Goal: Task Accomplishment & Management: Manage account settings

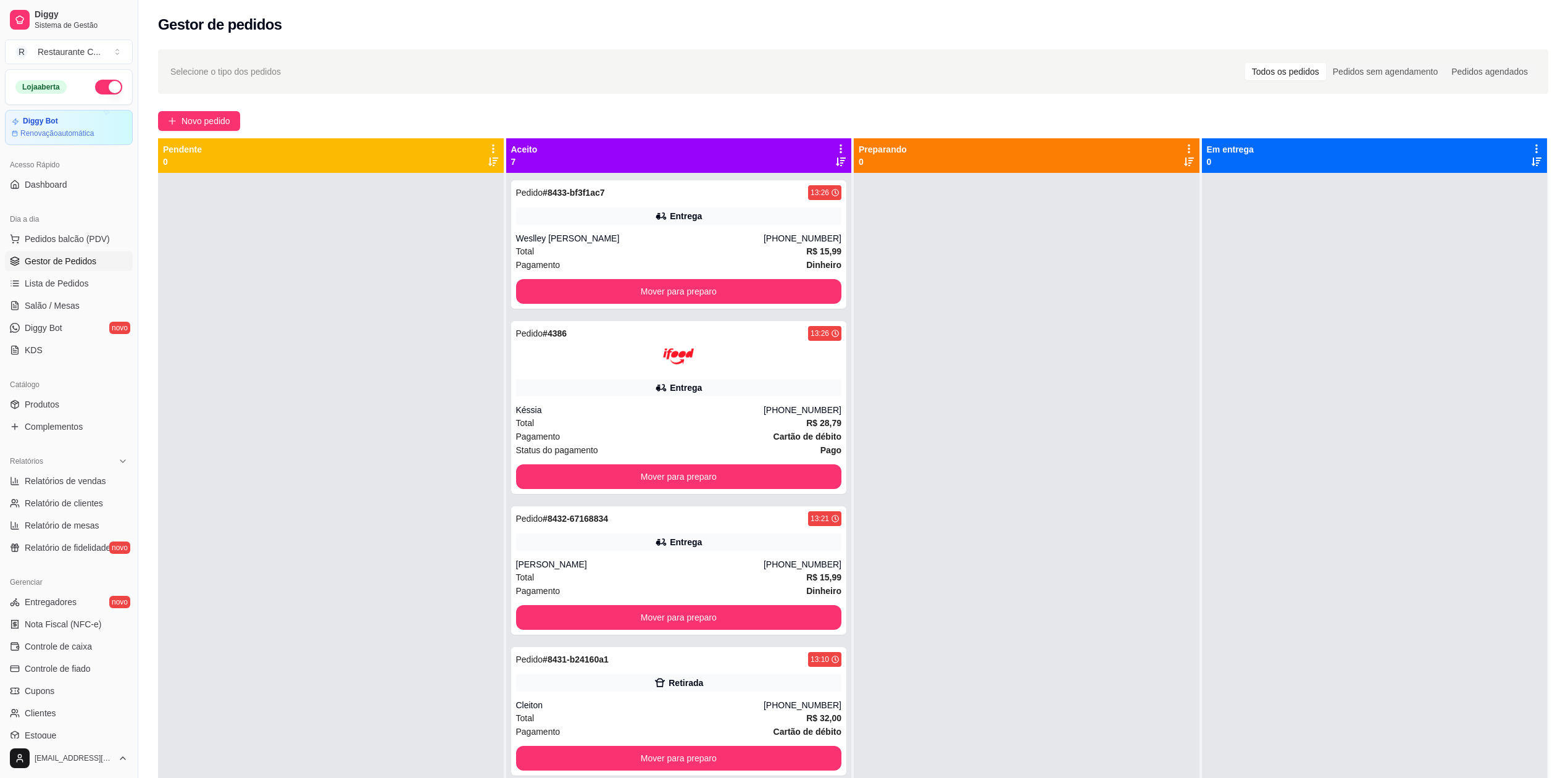
click at [836, 145] on icon at bounding box center [841, 148] width 11 height 11
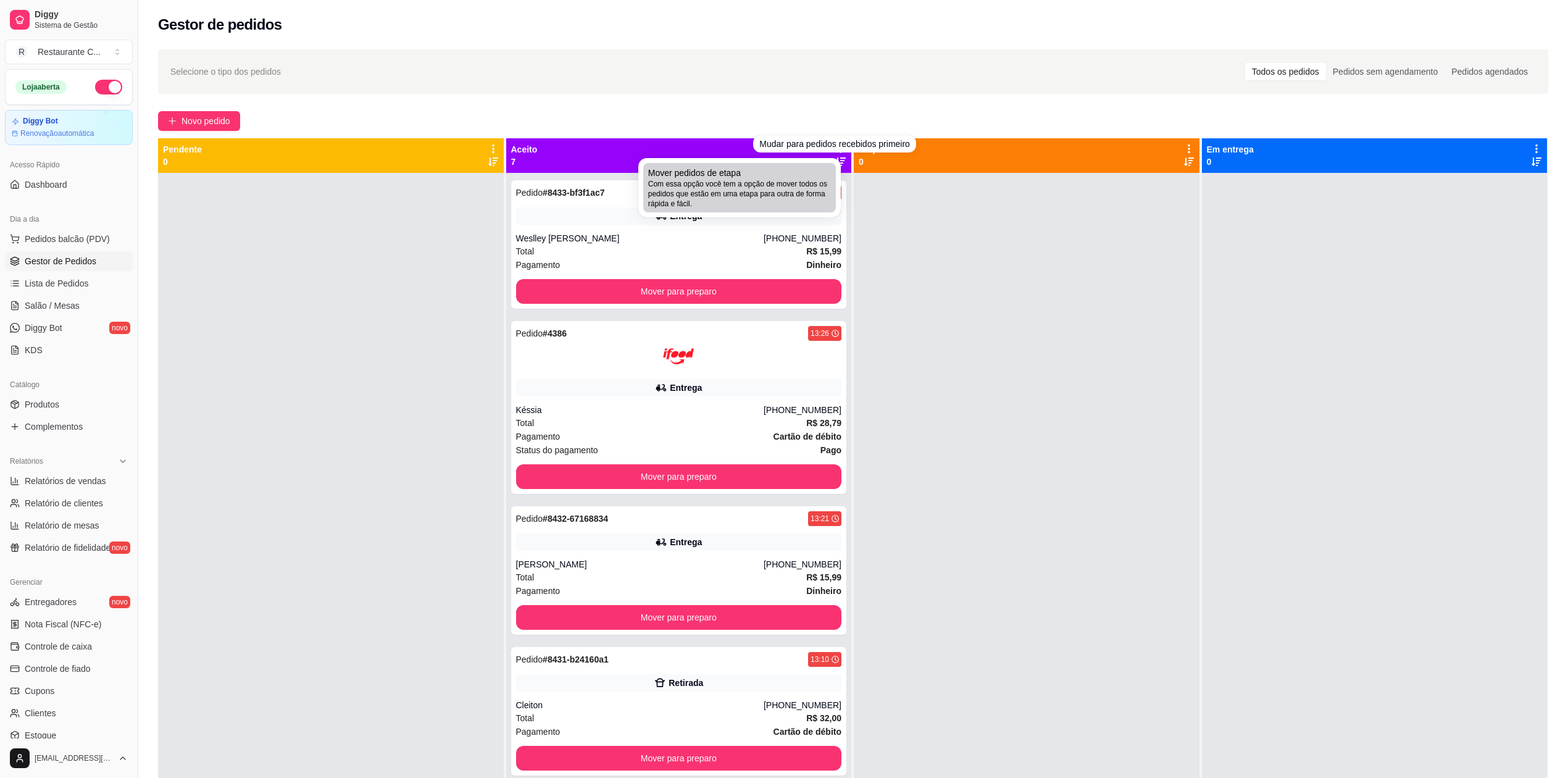
click at [789, 181] on span "Com essa opção você tem a opção de mover todos os pedidos que estão em uma etap…" at bounding box center [739, 194] width 182 height 30
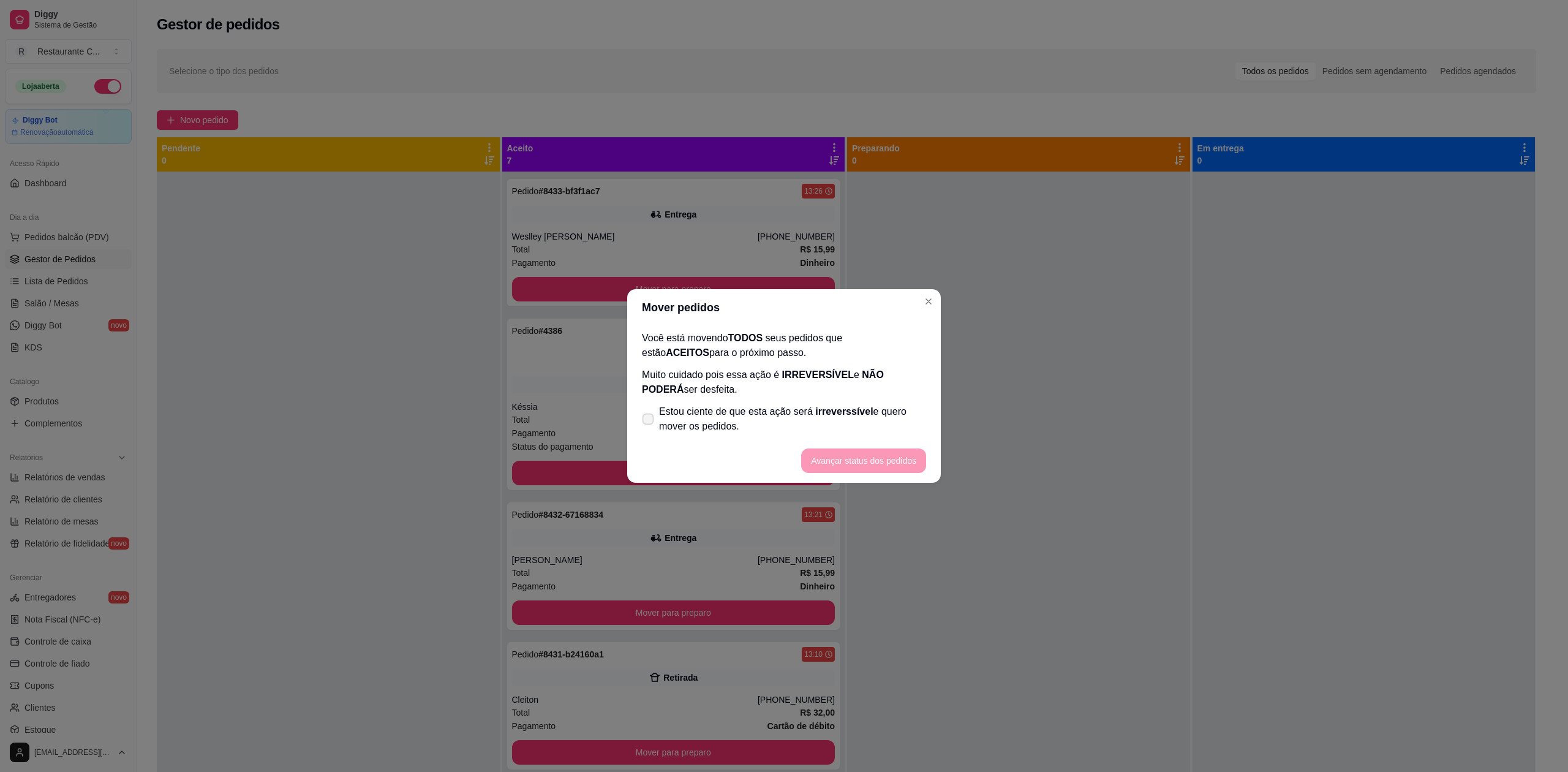
click at [720, 431] on span "Estou ciente de que esta ação será irreverssível e quero mover os pedidos." at bounding box center [792, 419] width 267 height 30
click at [650, 429] on input "Estou ciente de que esta ação será irreverssível e quero mover os pedidos." at bounding box center [646, 425] width 8 height 8
checkbox input "true"
click at [860, 457] on button "Avançar status dos pedidos" at bounding box center [863, 461] width 121 height 24
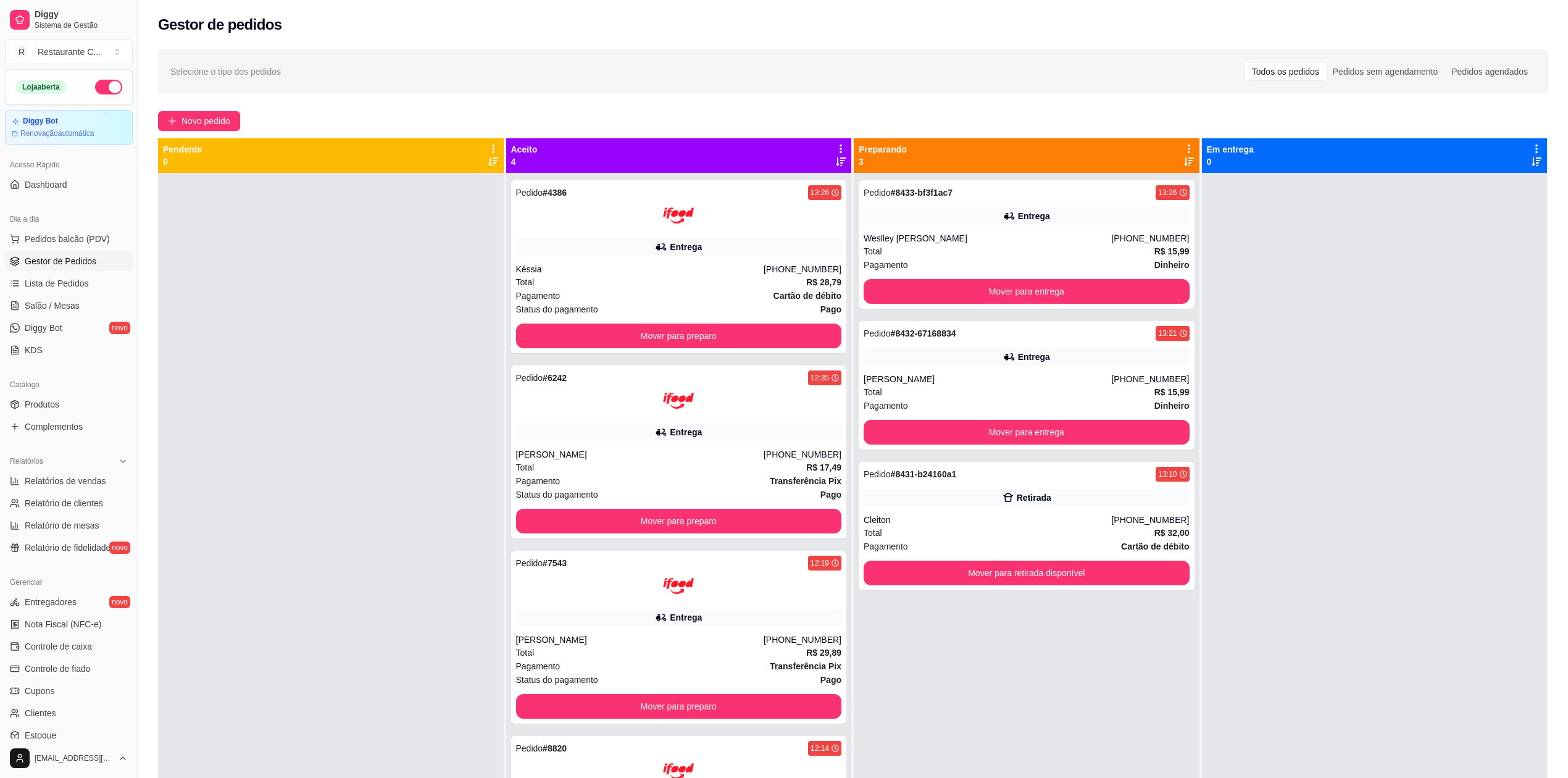
click at [95, 83] on button "button" at bounding box center [108, 87] width 27 height 15
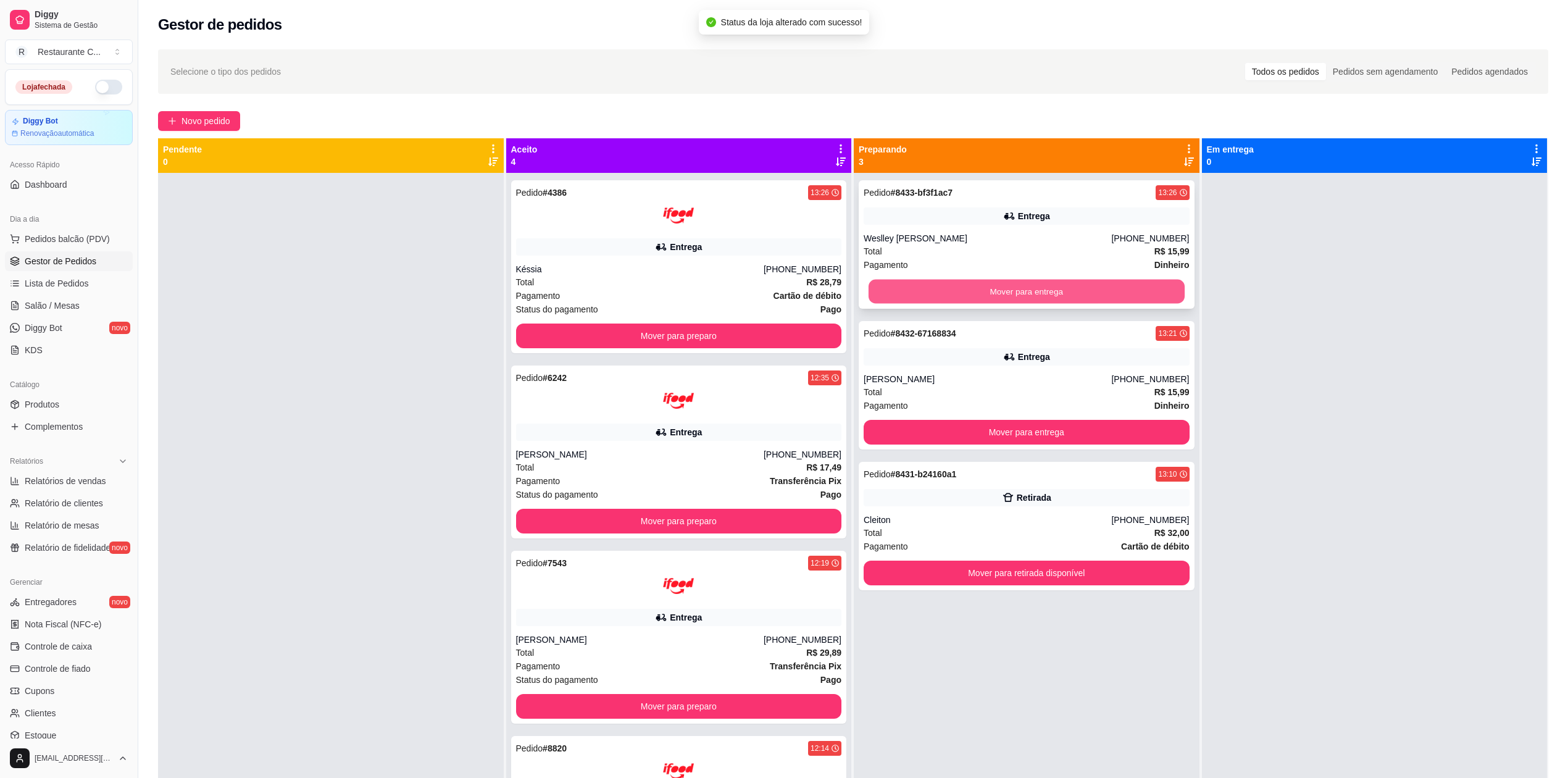
click at [998, 295] on button "Mover para entrega" at bounding box center [1026, 292] width 316 height 24
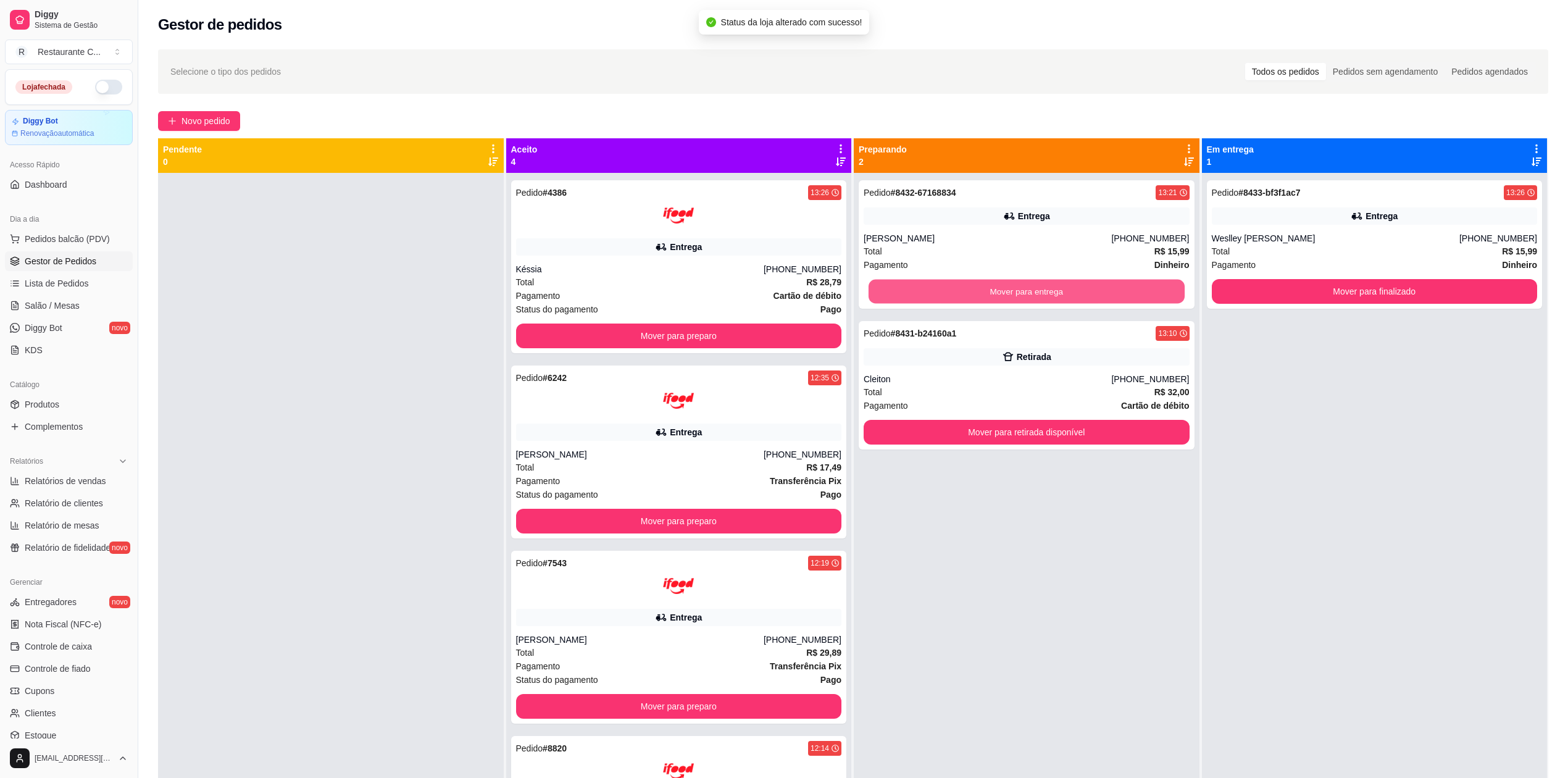
click at [998, 295] on button "Mover para entrega" at bounding box center [1026, 292] width 316 height 24
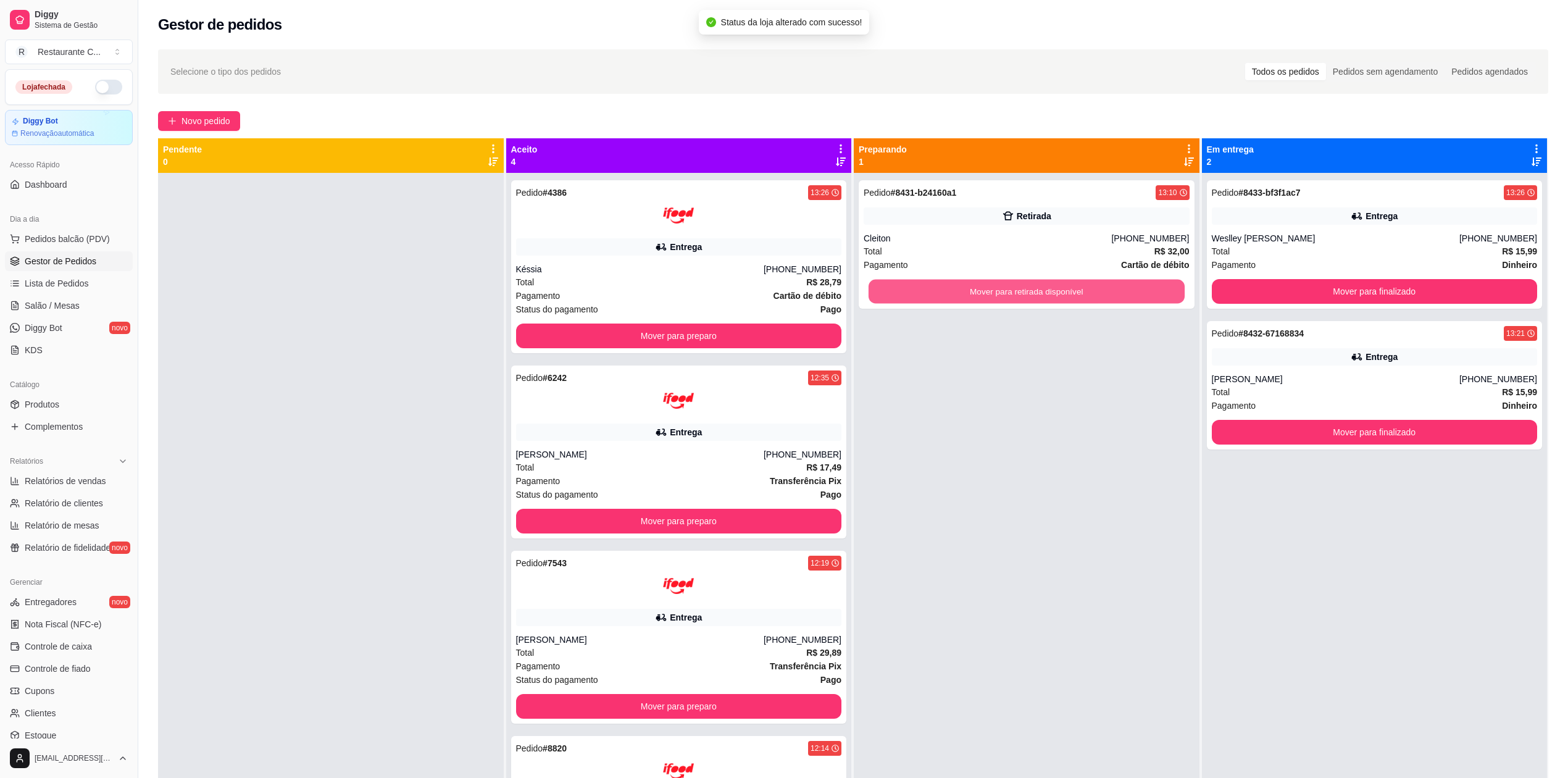
click at [998, 295] on button "Mover para retirada disponível" at bounding box center [1026, 292] width 316 height 24
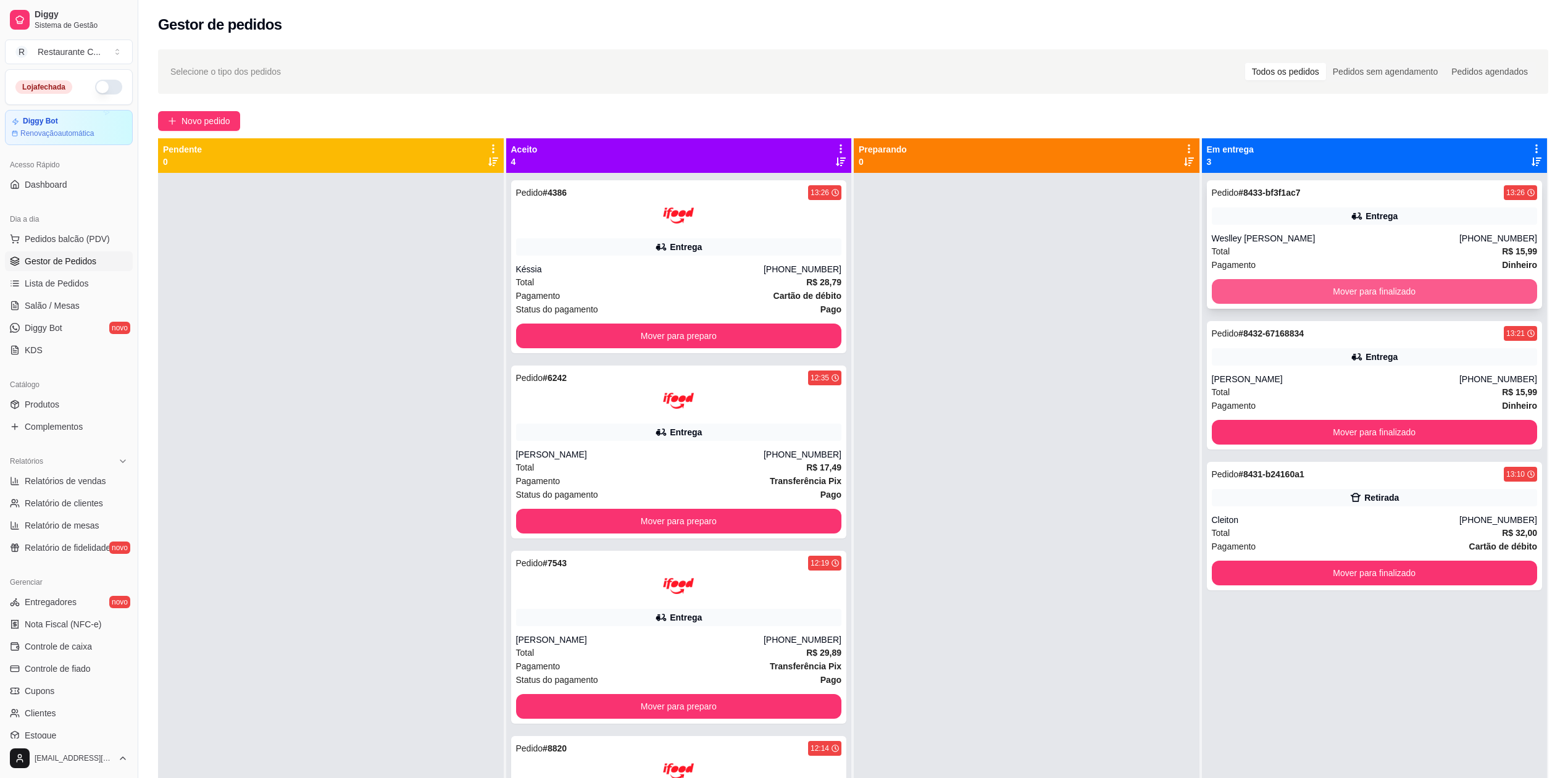
click at [1395, 295] on button "Mover para finalizado" at bounding box center [1375, 292] width 326 height 25
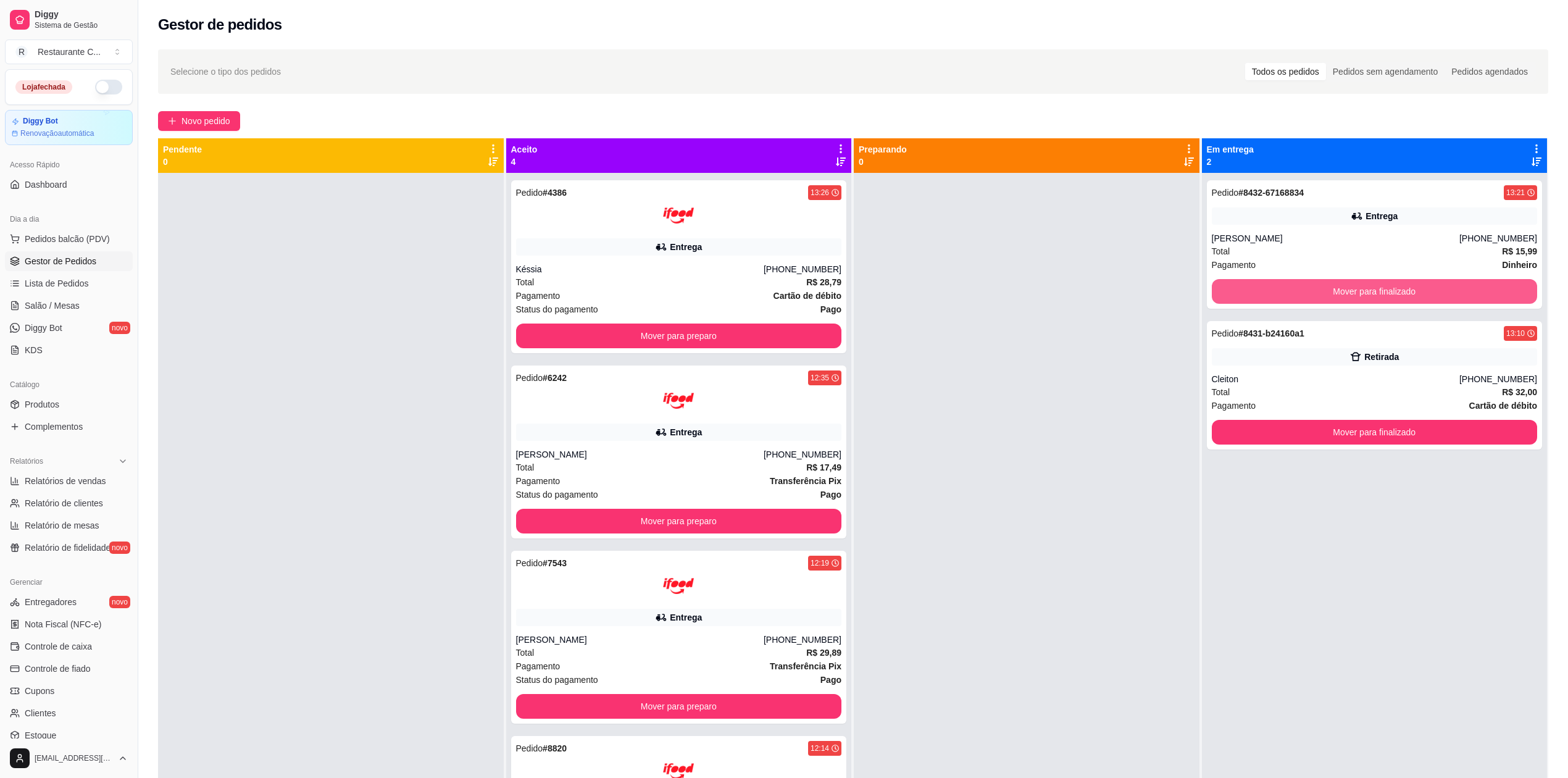
click at [1395, 295] on button "Mover para finalizado" at bounding box center [1375, 292] width 326 height 25
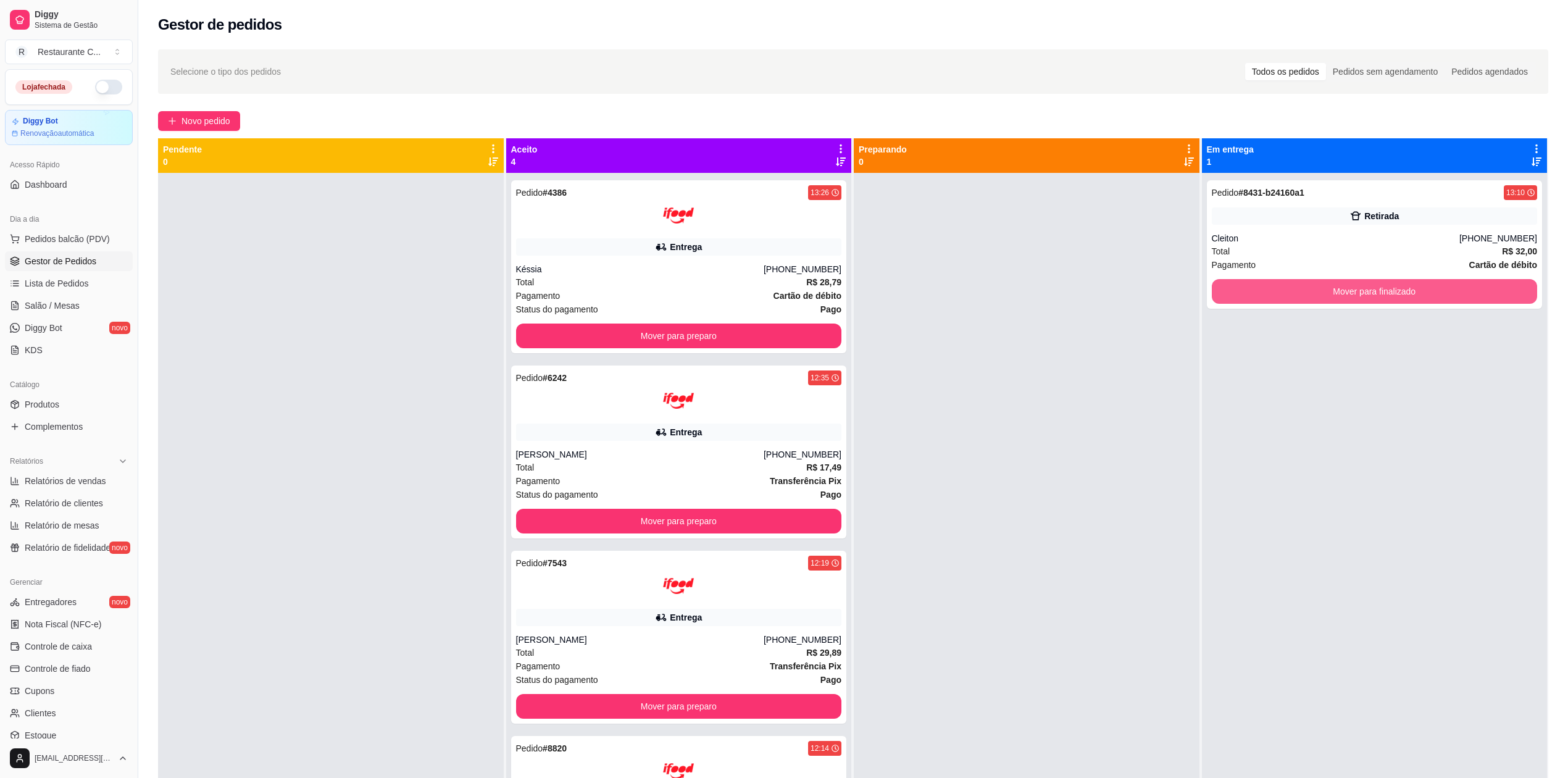
click at [1395, 295] on button "Mover para finalizado" at bounding box center [1375, 292] width 326 height 25
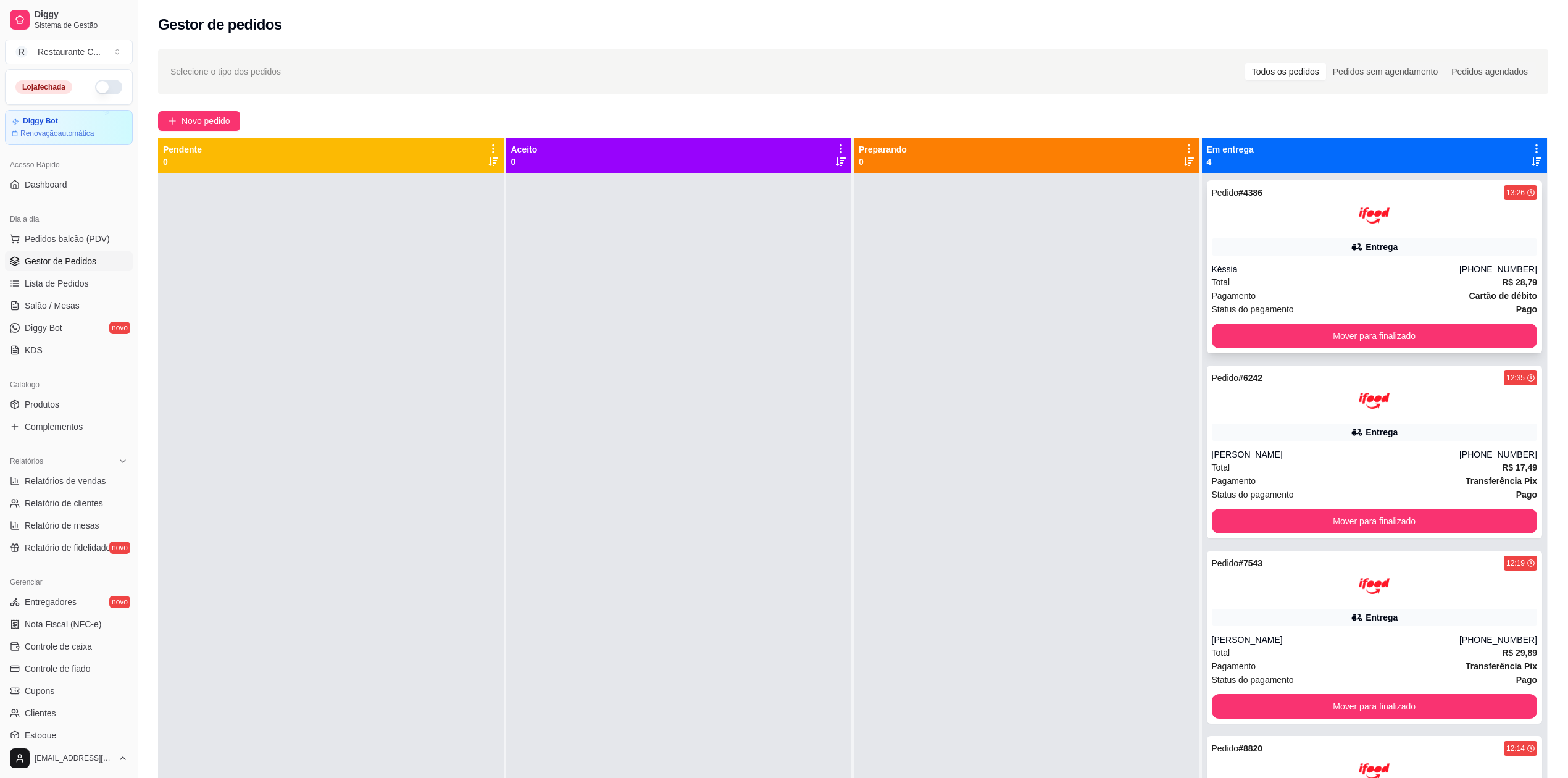
click at [1339, 339] on button "Mover para finalizado" at bounding box center [1375, 336] width 326 height 25
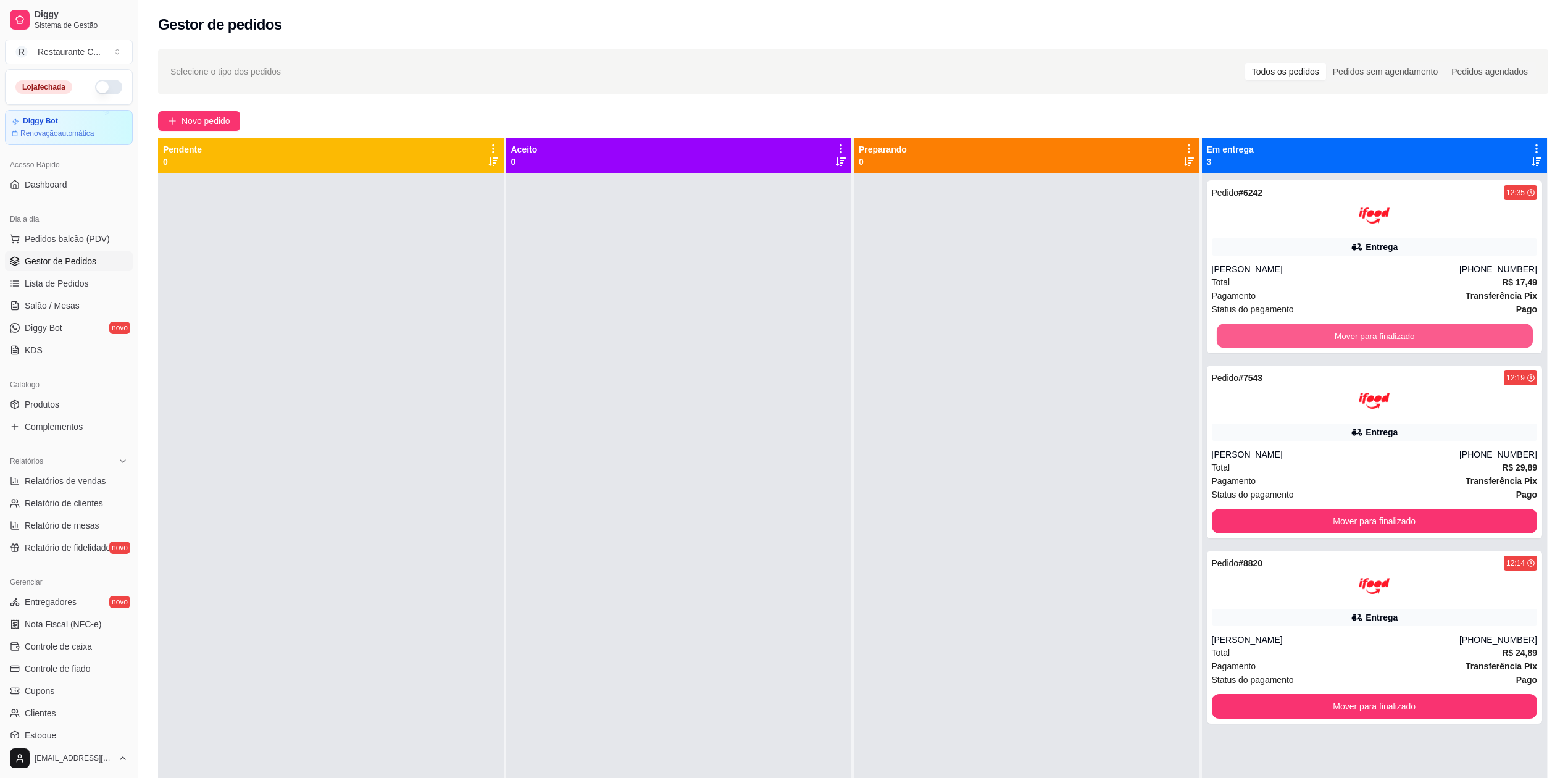
click at [1339, 339] on button "Mover para finalizado" at bounding box center [1374, 336] width 316 height 24
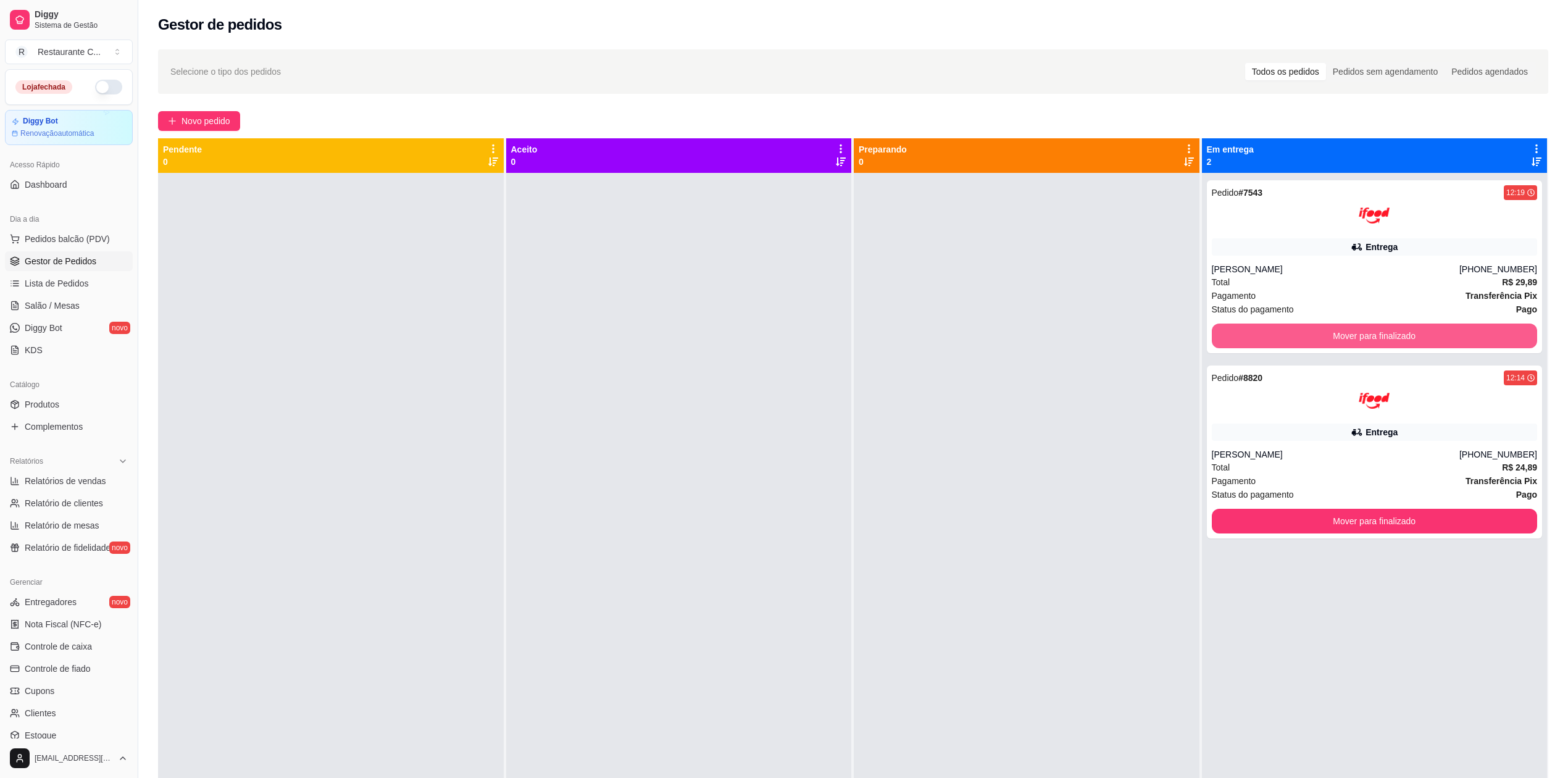
click at [1339, 339] on button "Mover para finalizado" at bounding box center [1375, 336] width 326 height 25
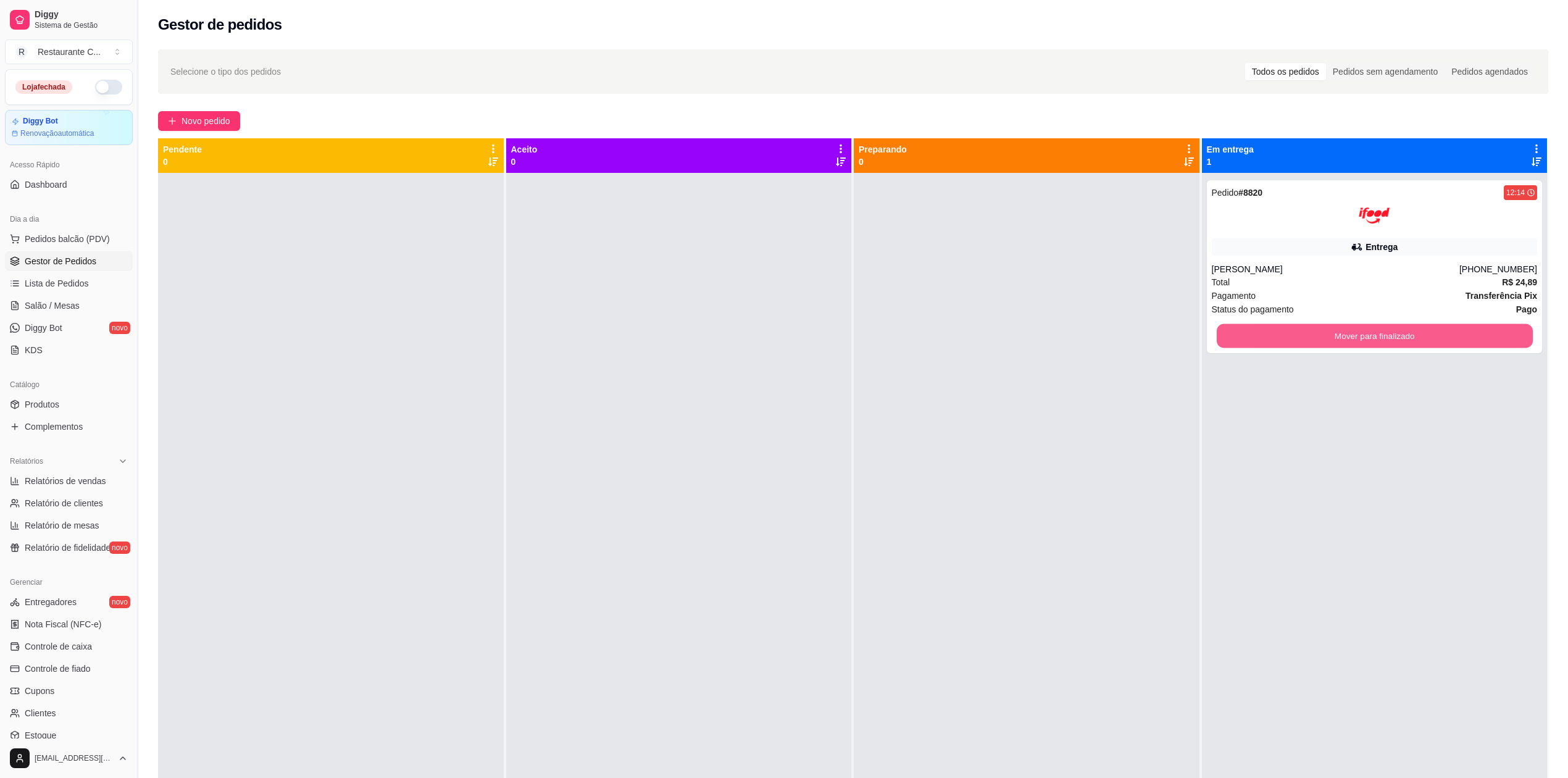
click at [1339, 339] on button "Mover para finalizado" at bounding box center [1374, 336] width 316 height 24
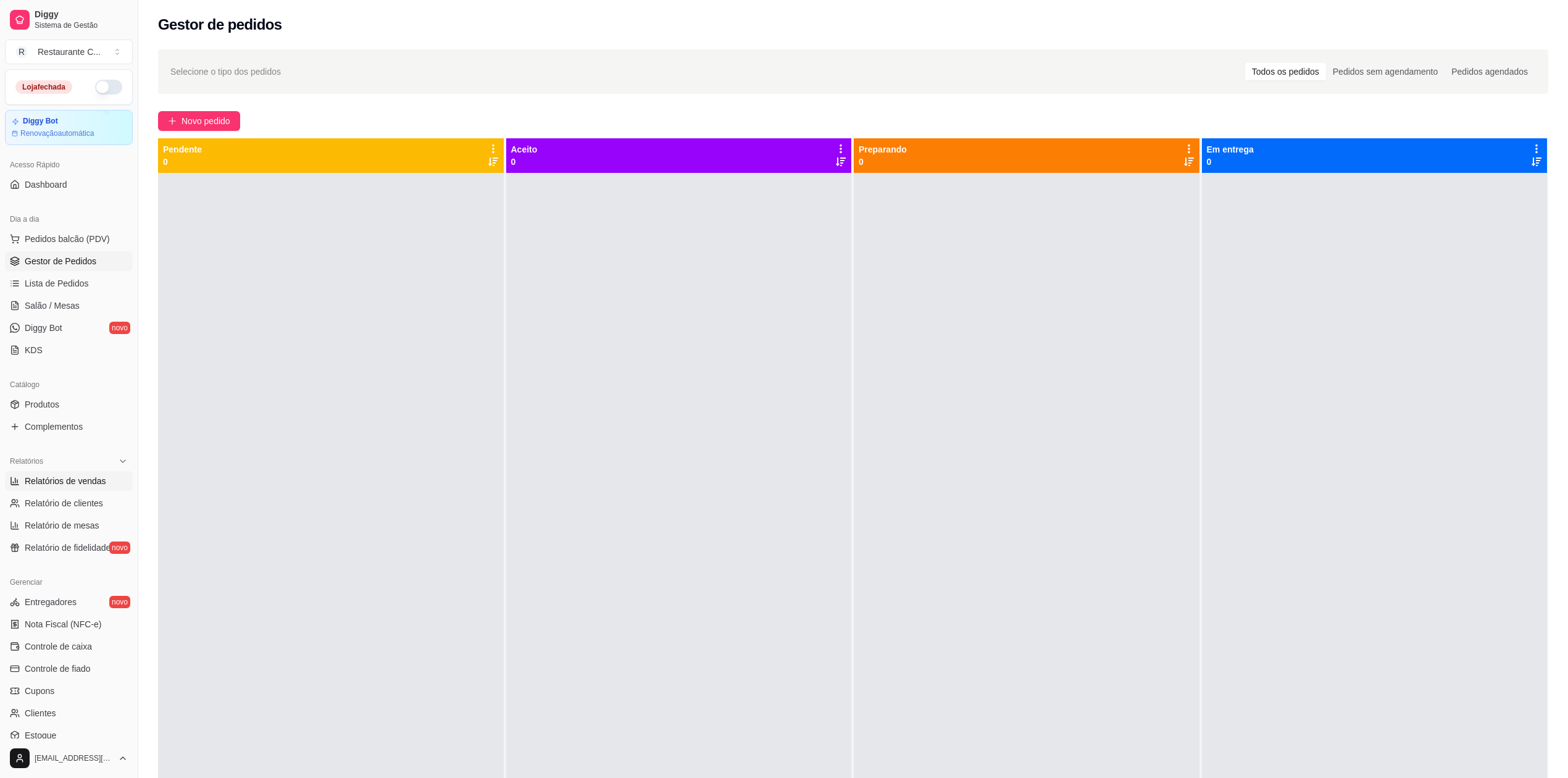
click at [82, 483] on span "Relatórios de vendas" at bounding box center [65, 481] width 82 height 12
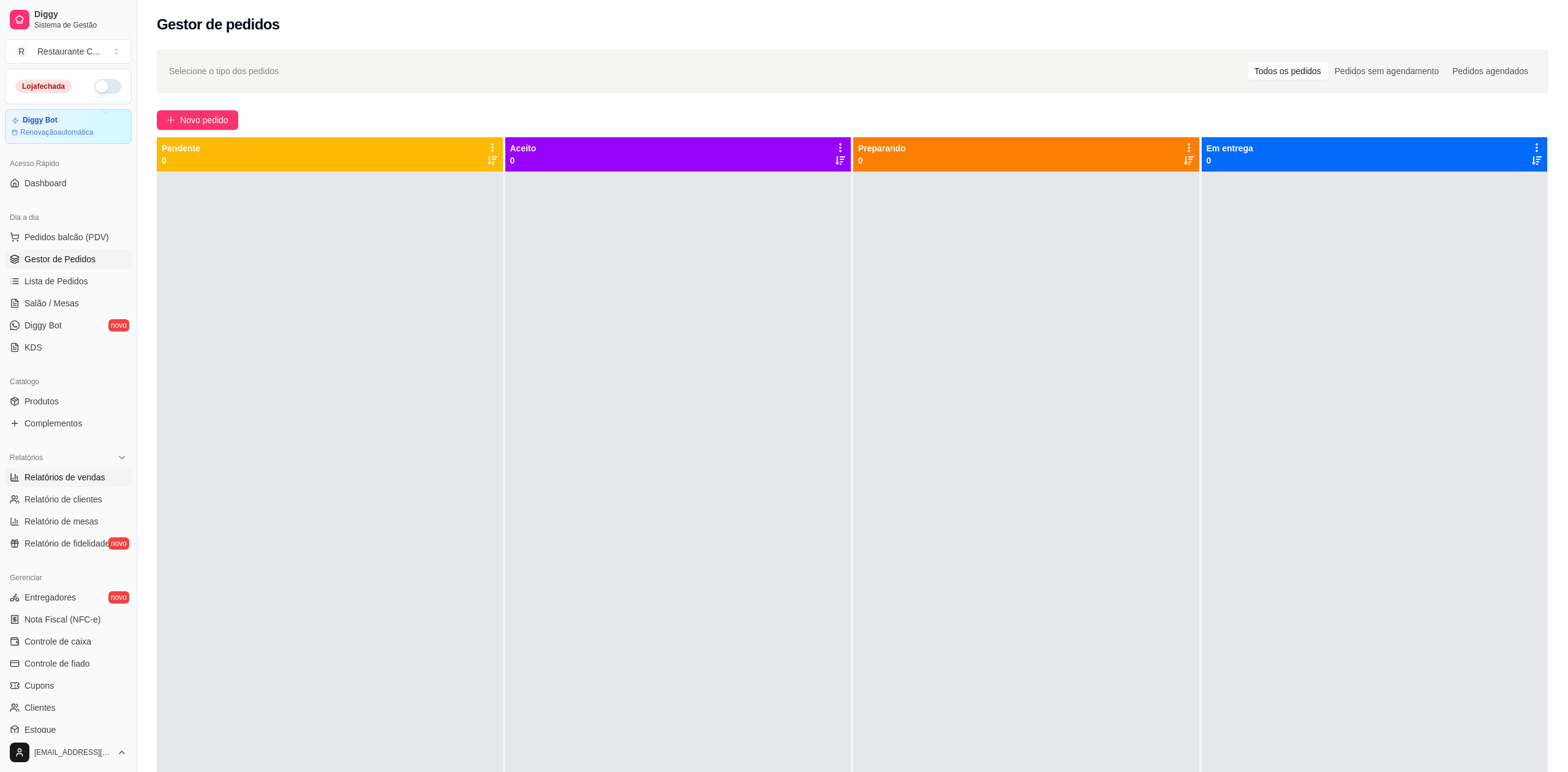
select select "ALL"
select select "0"
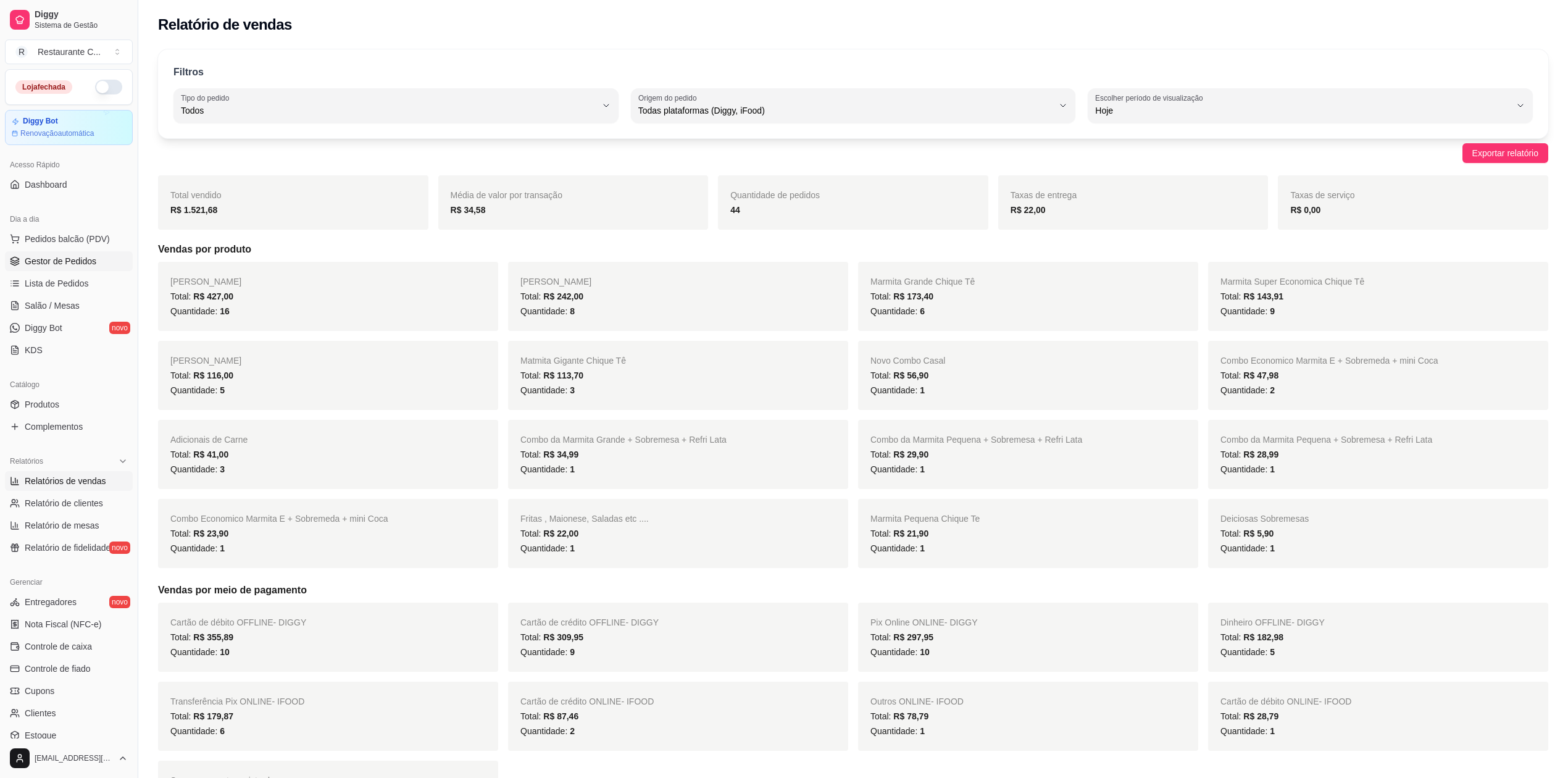
click at [83, 259] on span "Gestor de Pedidos" at bounding box center [60, 261] width 72 height 12
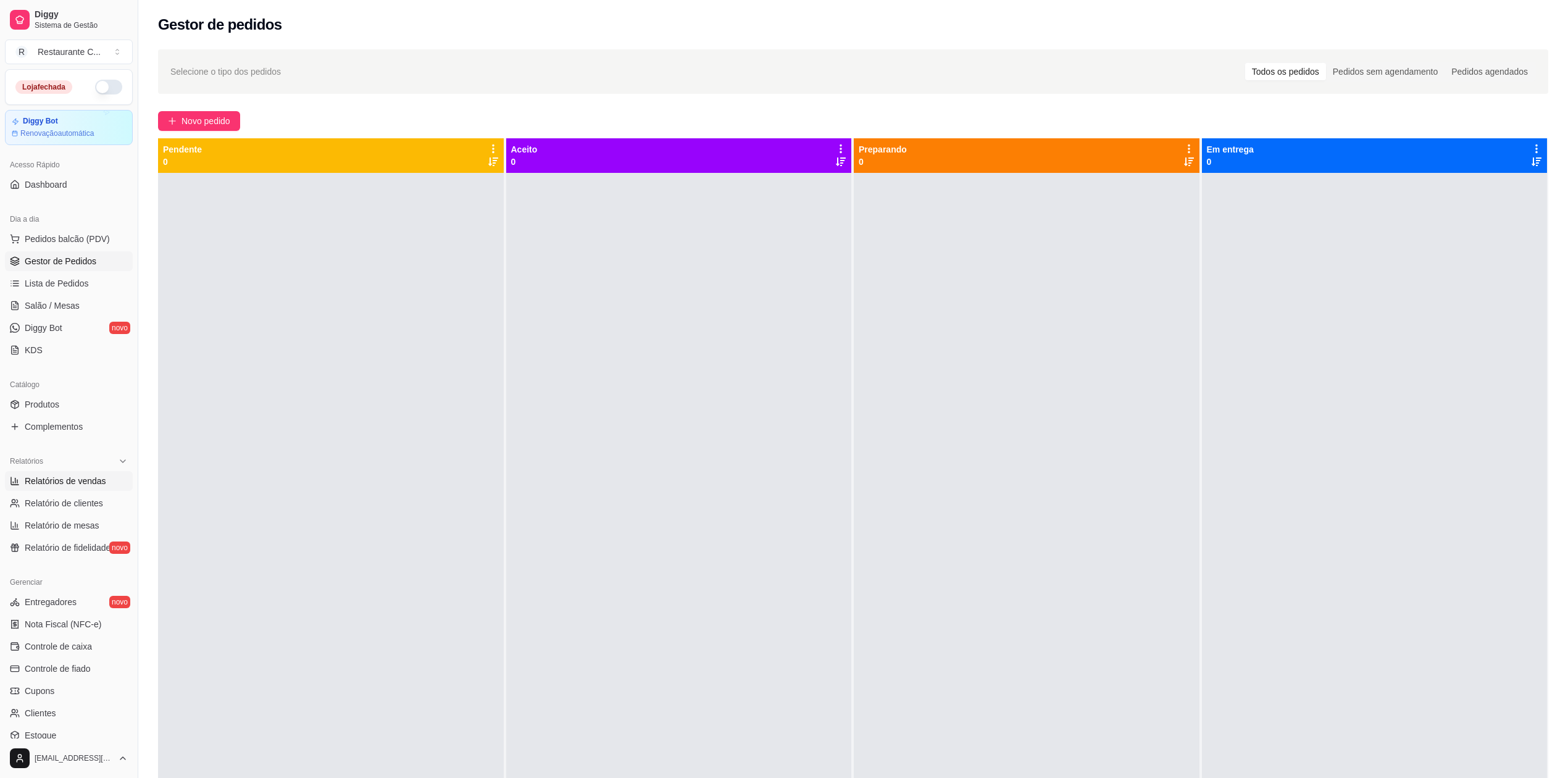
click at [74, 474] on link "Relatórios de vendas" at bounding box center [69, 481] width 128 height 20
select select "ALL"
select select "0"
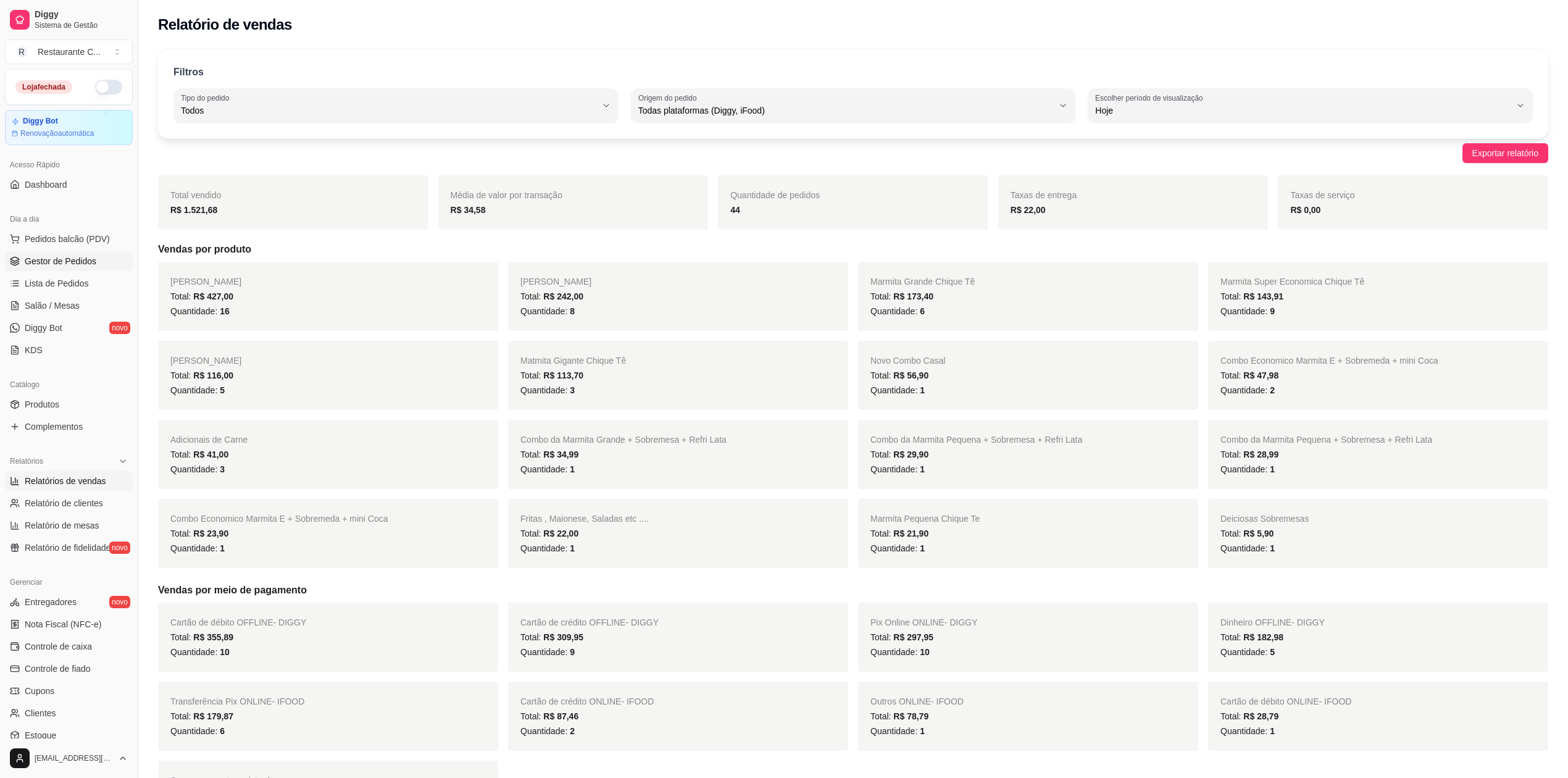
click at [68, 262] on span "Gestor de Pedidos" at bounding box center [60, 261] width 72 height 12
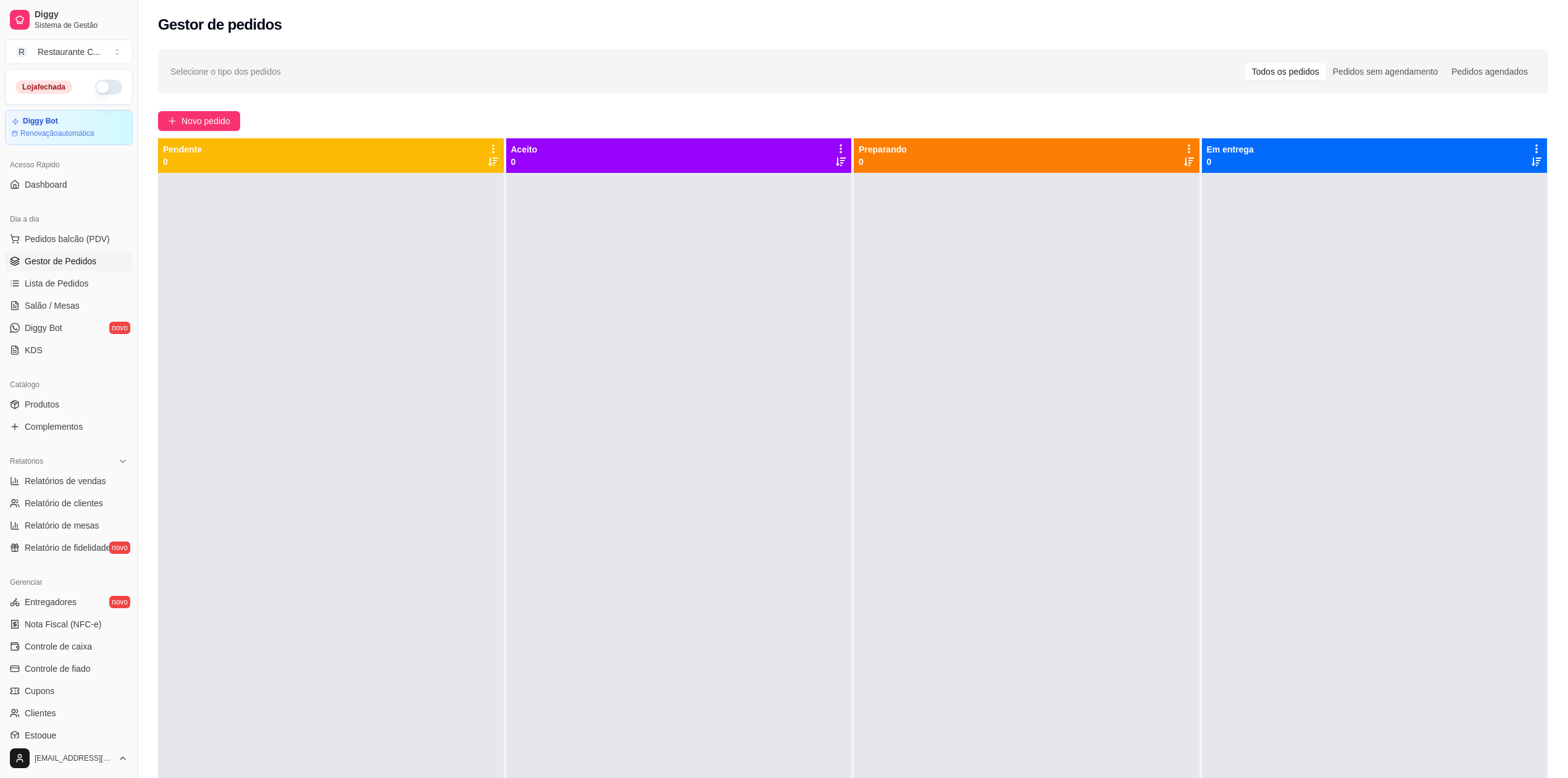
click at [858, 327] on div at bounding box center [1026, 562] width 346 height 778
click at [728, 278] on div at bounding box center [679, 562] width 346 height 778
click at [69, 263] on span "Gestor de Pedidos" at bounding box center [60, 261] width 72 height 12
click at [82, 414] on link "Produtos" at bounding box center [69, 405] width 128 height 20
click at [84, 427] on link "Complementos" at bounding box center [69, 427] width 128 height 20
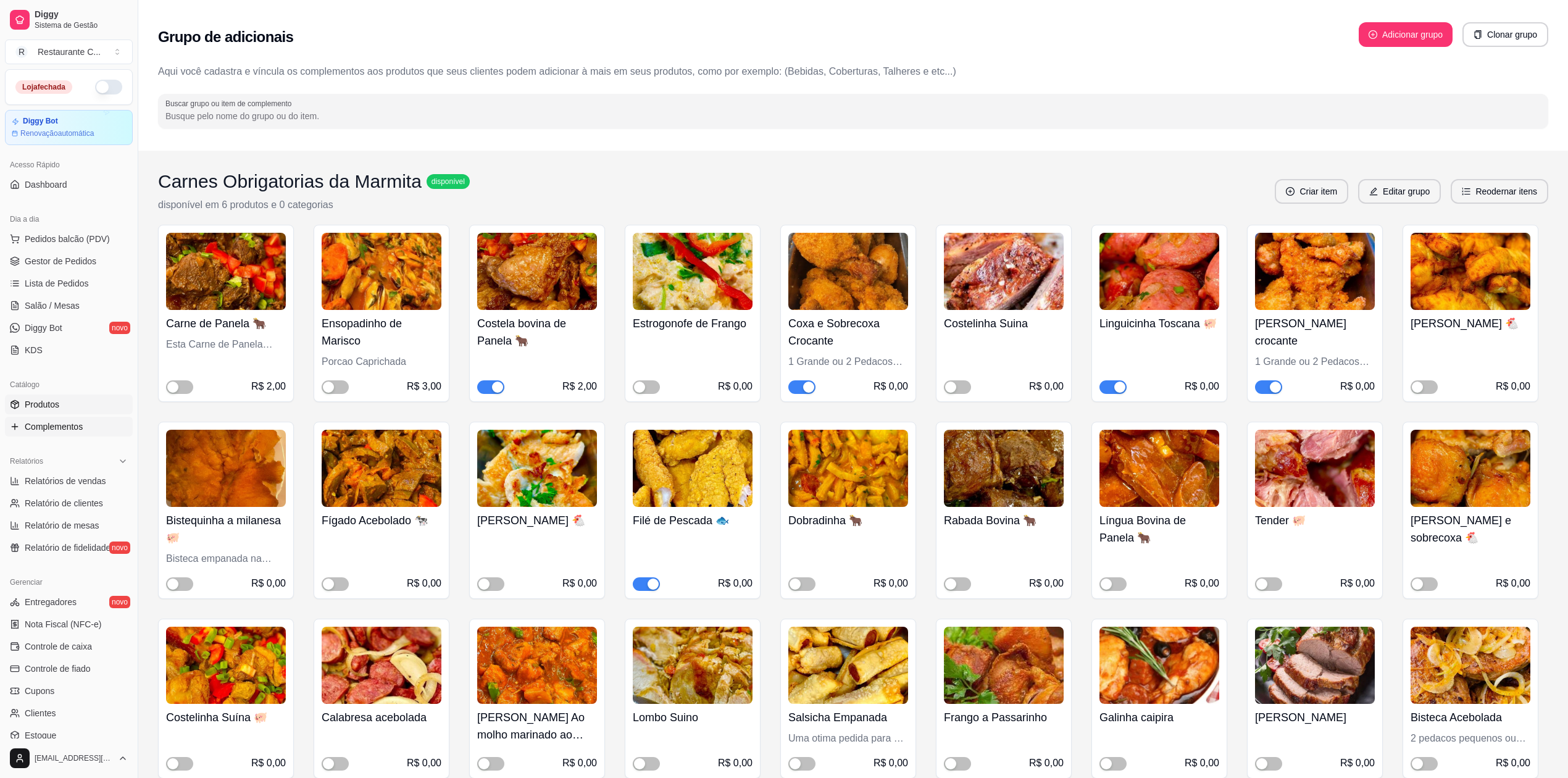
click at [74, 401] on link "Produtos" at bounding box center [69, 405] width 128 height 20
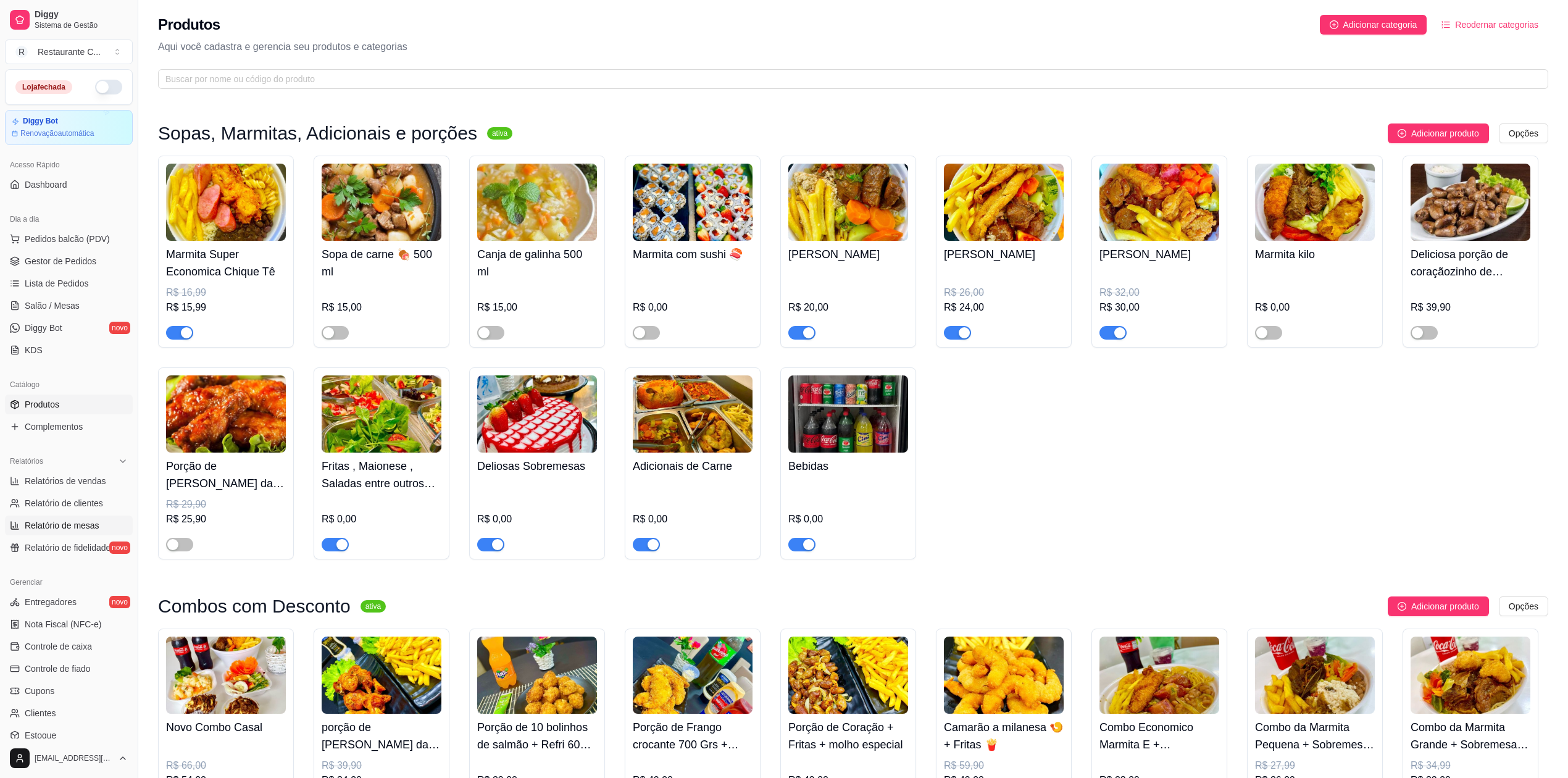
click at [92, 526] on span "Relatório de mesas" at bounding box center [62, 525] width 74 height 12
select select "TOTAL_OF_ORDERS"
select select "7"
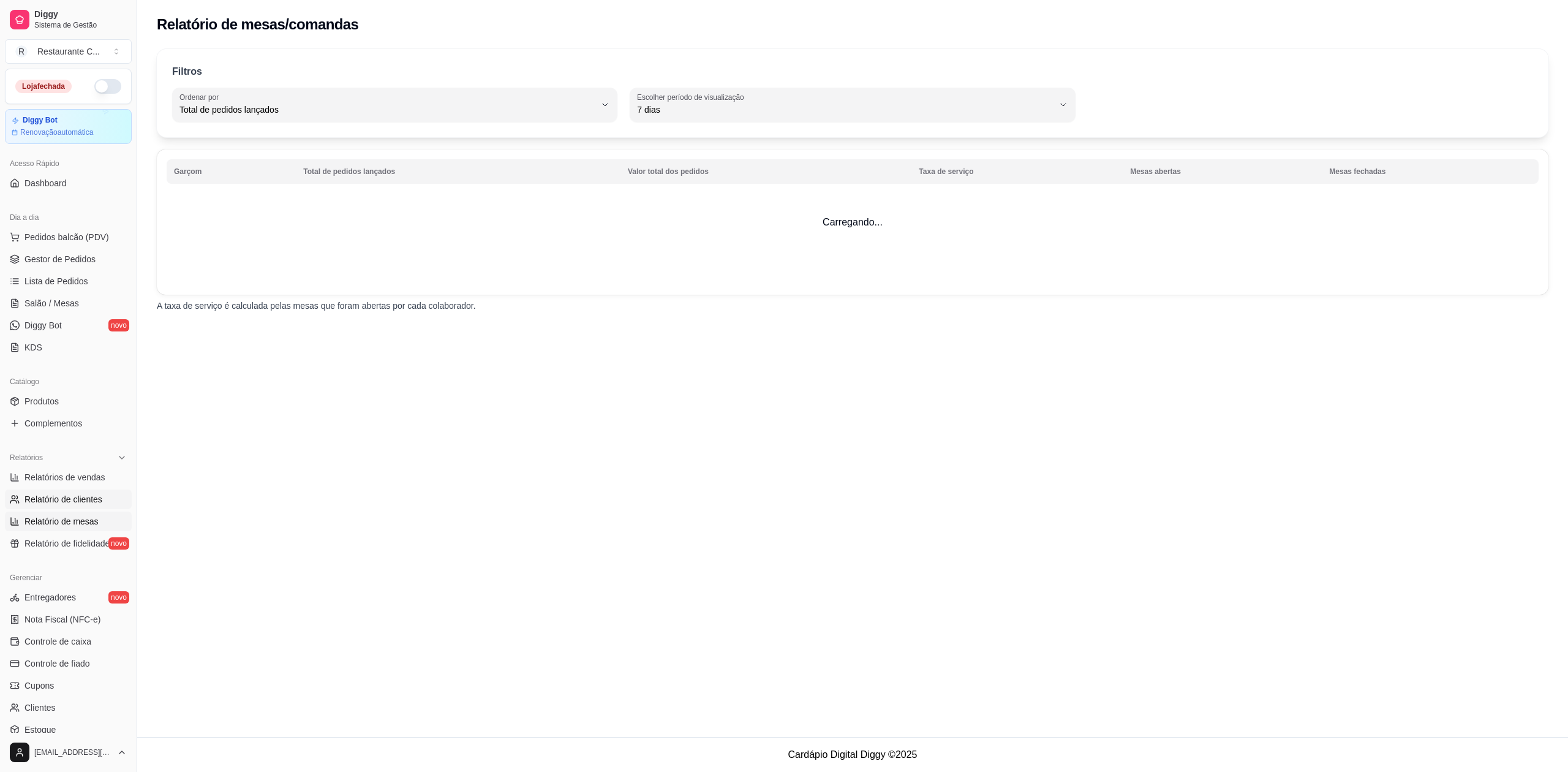
click at [97, 496] on span "Relatório de clientes" at bounding box center [63, 499] width 78 height 12
select select "30"
select select "HIGHEST_TOTAL_SPENT_WITH_ORDERS"
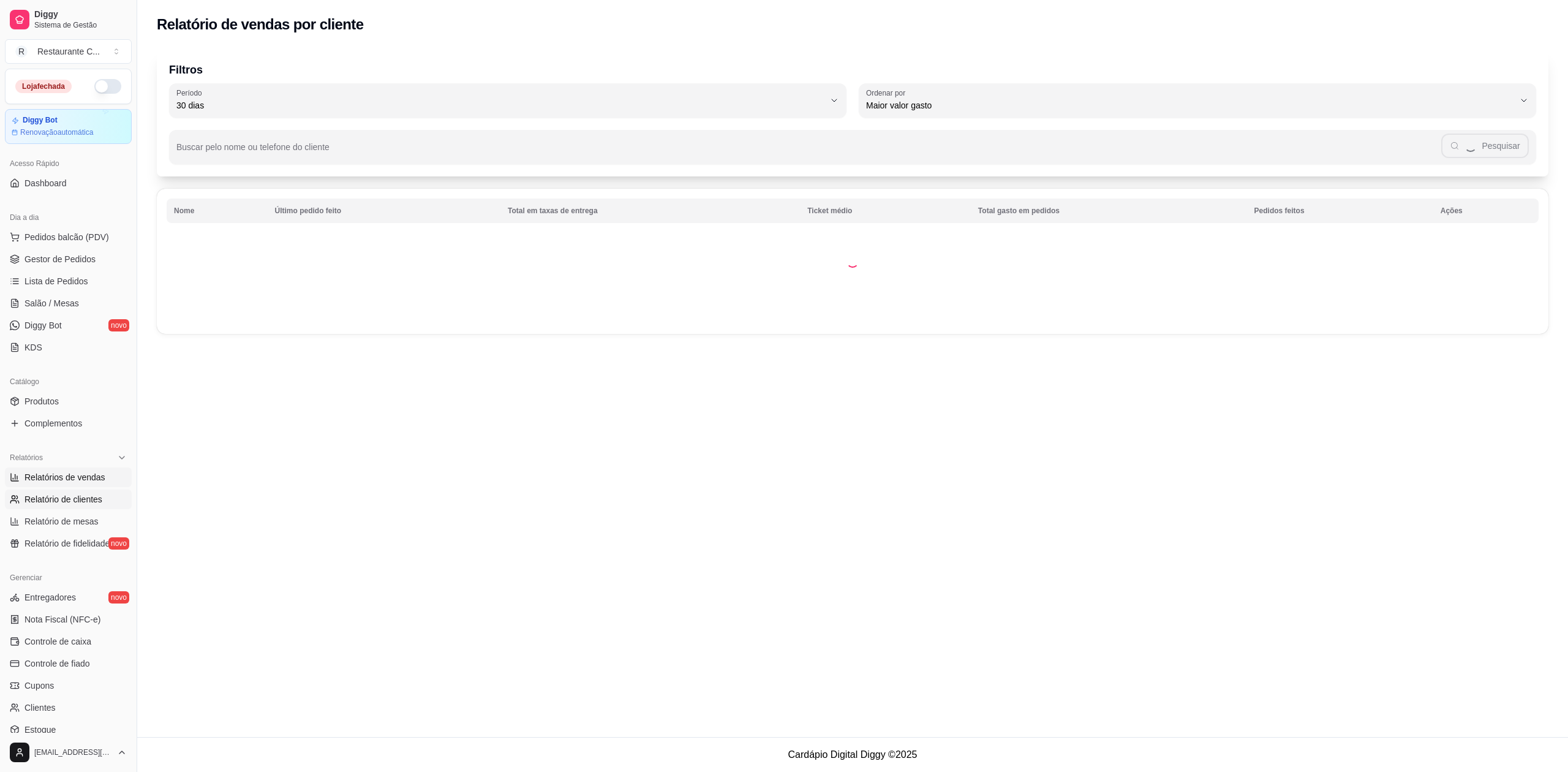
click at [97, 476] on span "Relatórios de vendas" at bounding box center [65, 477] width 81 height 12
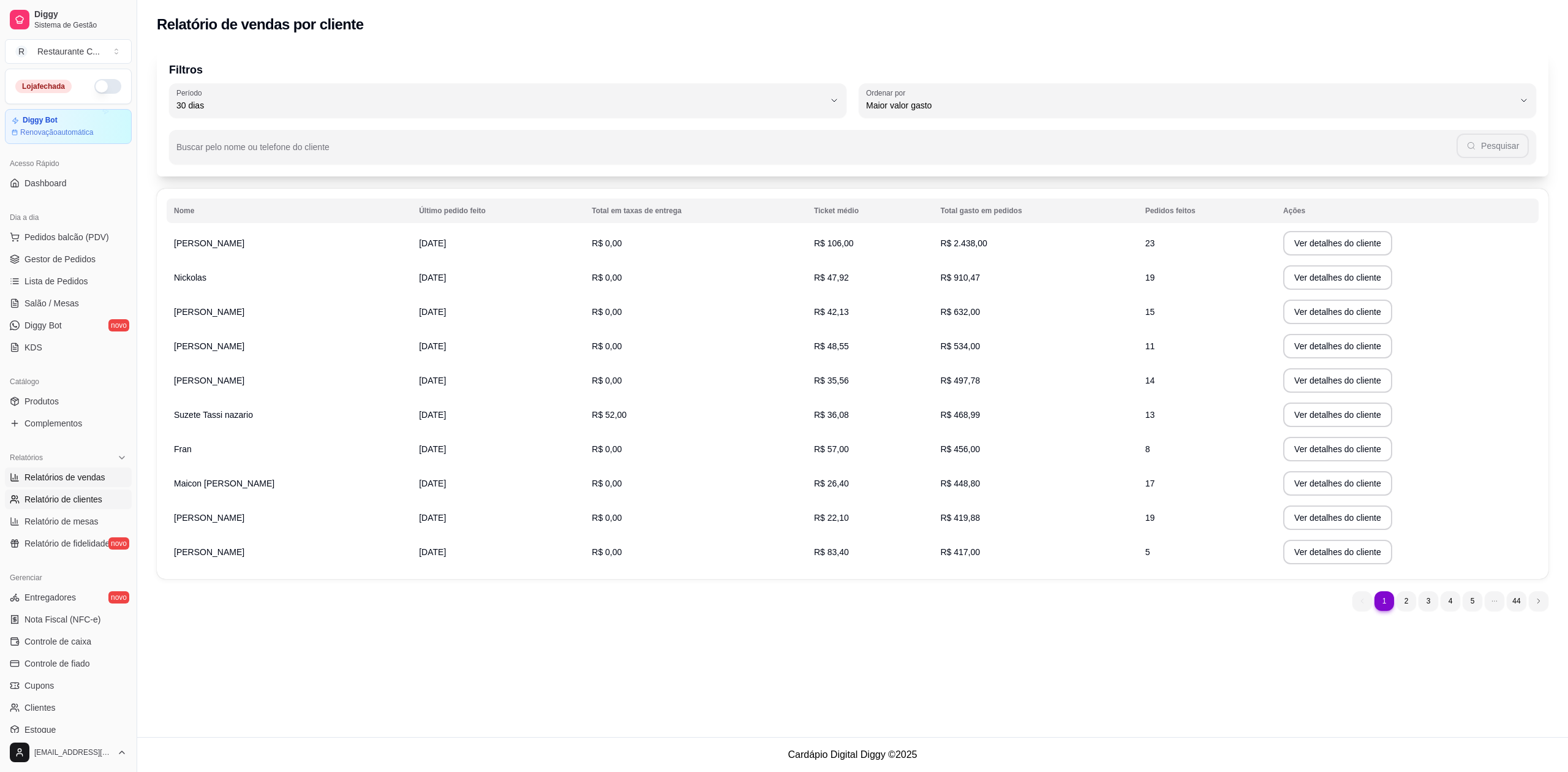
select select "ALL"
select select "0"
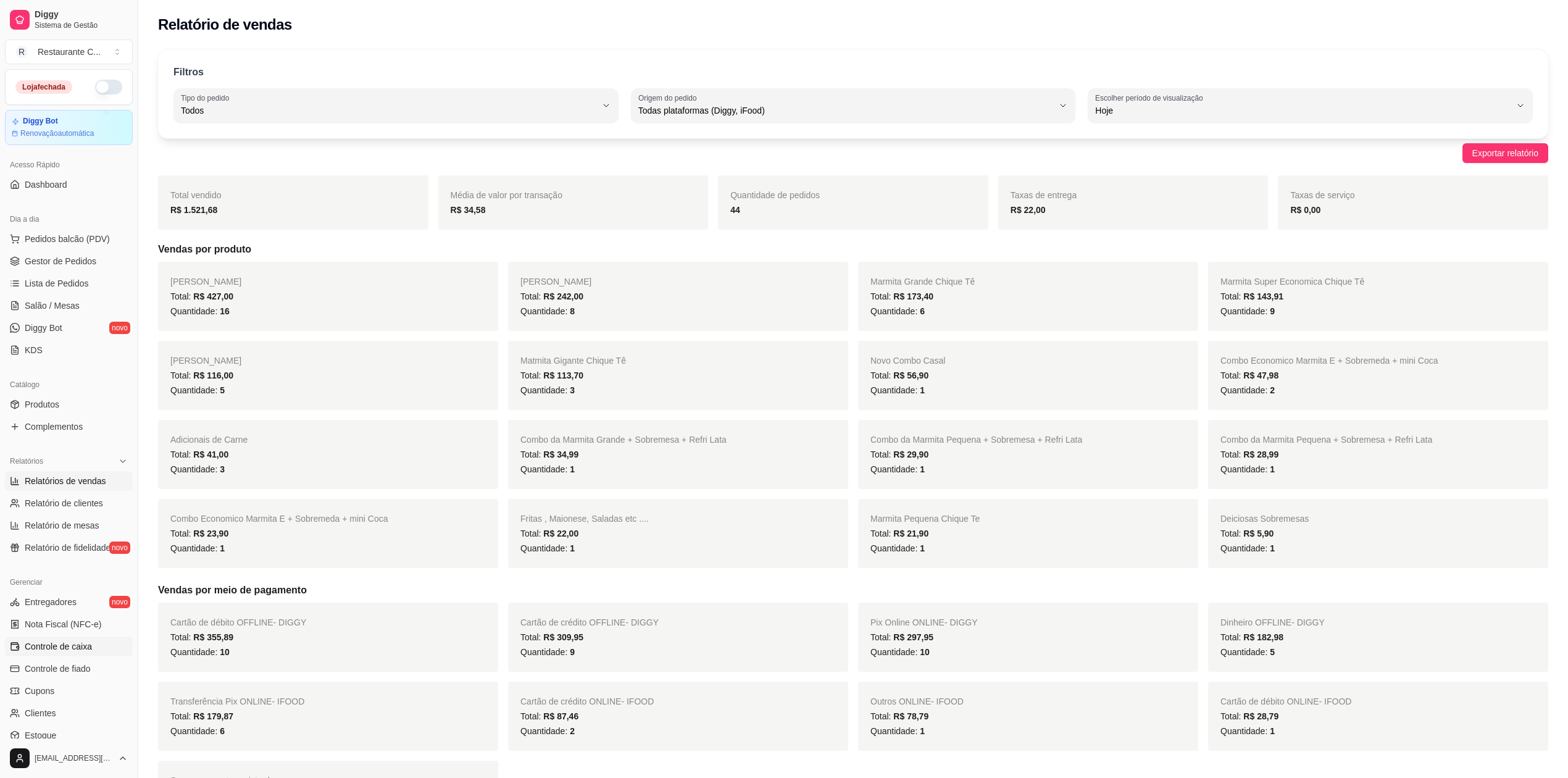
click at [72, 645] on span "Controle de caixa" at bounding box center [58, 646] width 67 height 12
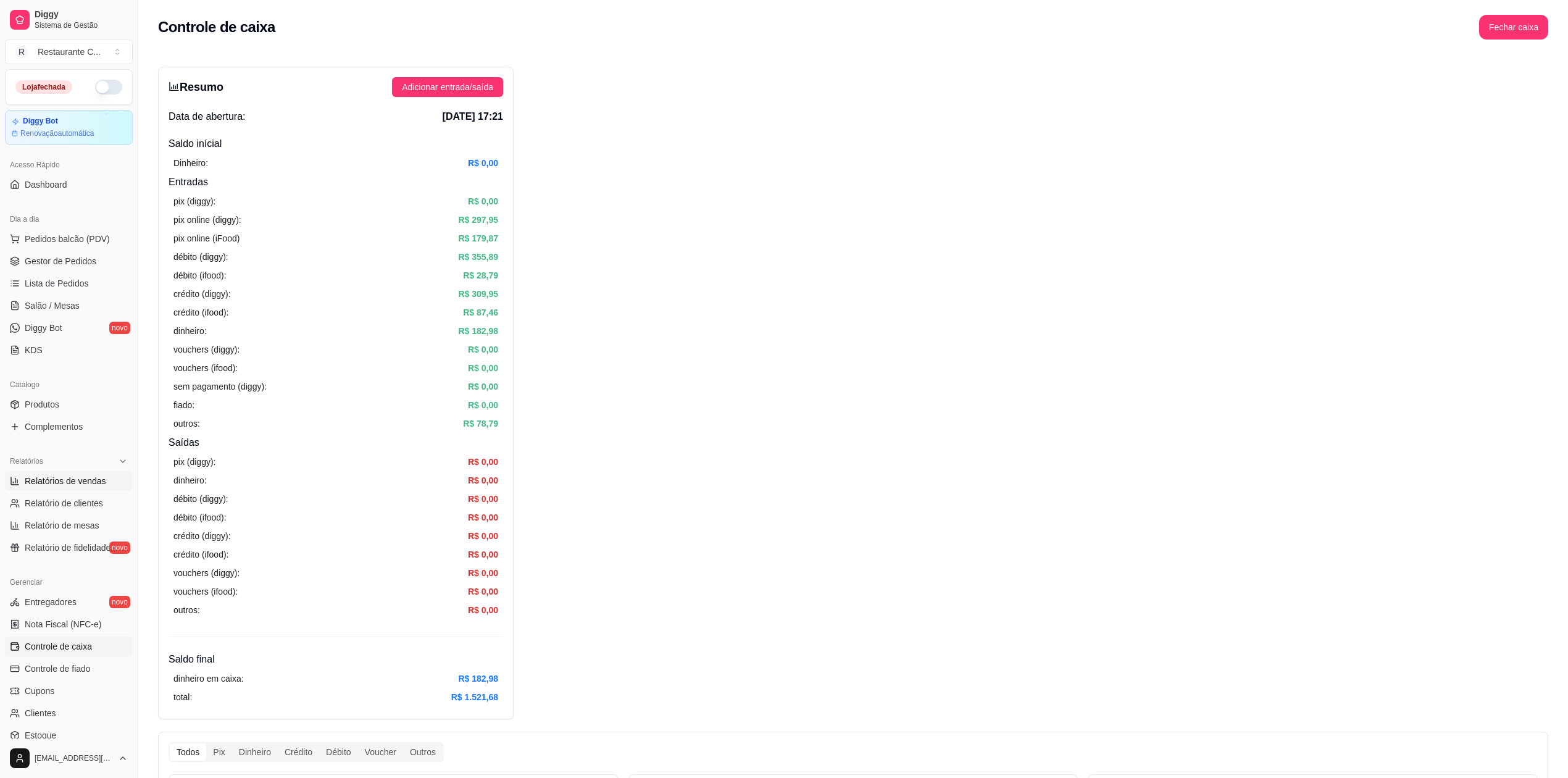
drag, startPoint x: 73, startPoint y: 486, endPoint x: 87, endPoint y: 486, distance: 14.0
click at [73, 486] on span "Relatórios de vendas" at bounding box center [65, 481] width 82 height 12
select select "ALL"
select select "0"
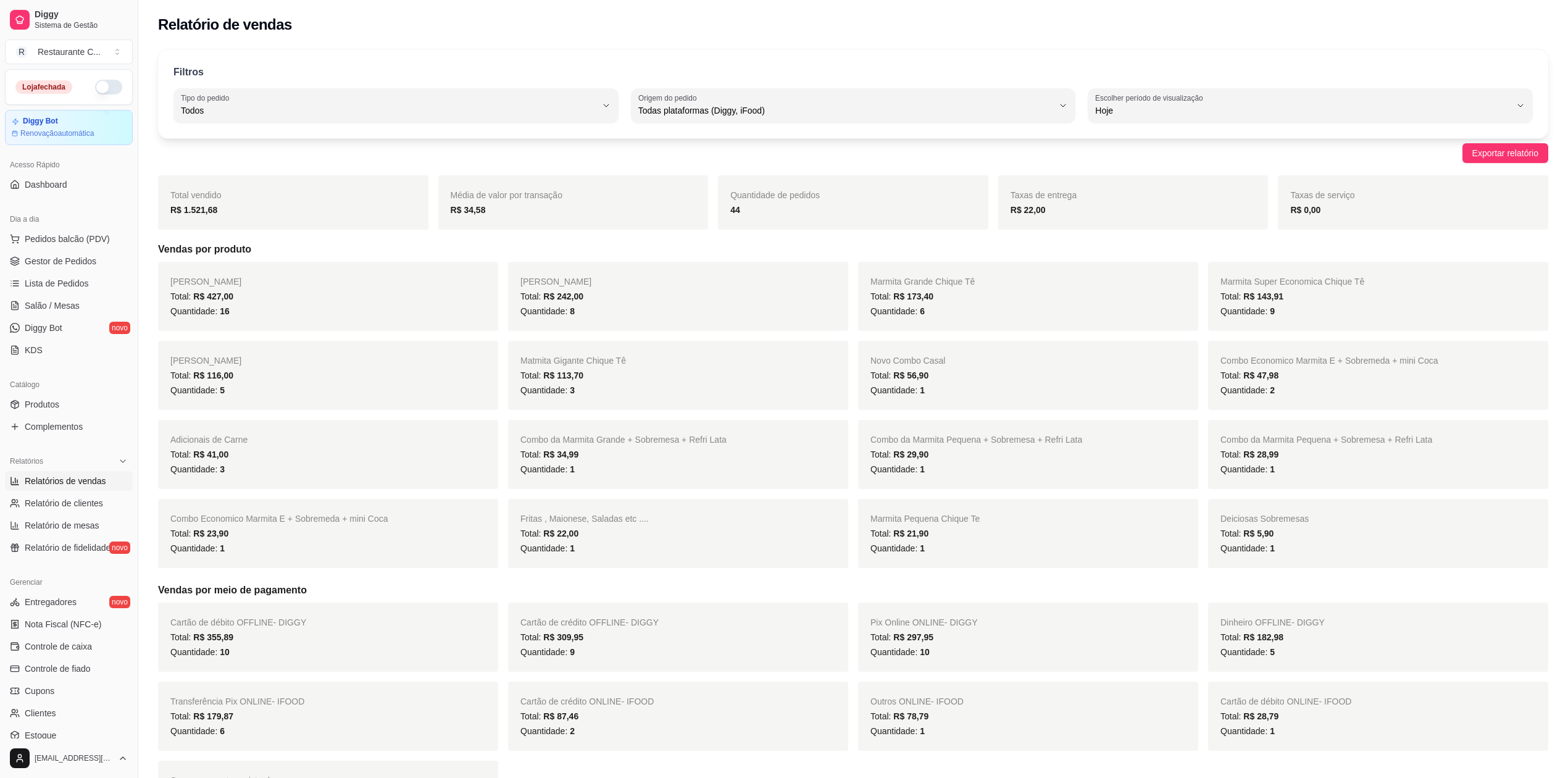
click at [760, 339] on div "Marmita Grande Total: R$ 427,00 Quantidade: 16 [PERSON_NAME] Total: R$ 242,00 Q…" at bounding box center [853, 415] width 1390 height 306
drag, startPoint x: 741, startPoint y: 213, endPoint x: 689, endPoint y: 206, distance: 52.5
click at [699, 207] on div "Total vendido R$ 1.521,68 Média de valor por transação R$ 34,58 Quantidade de p…" at bounding box center [853, 202] width 1390 height 55
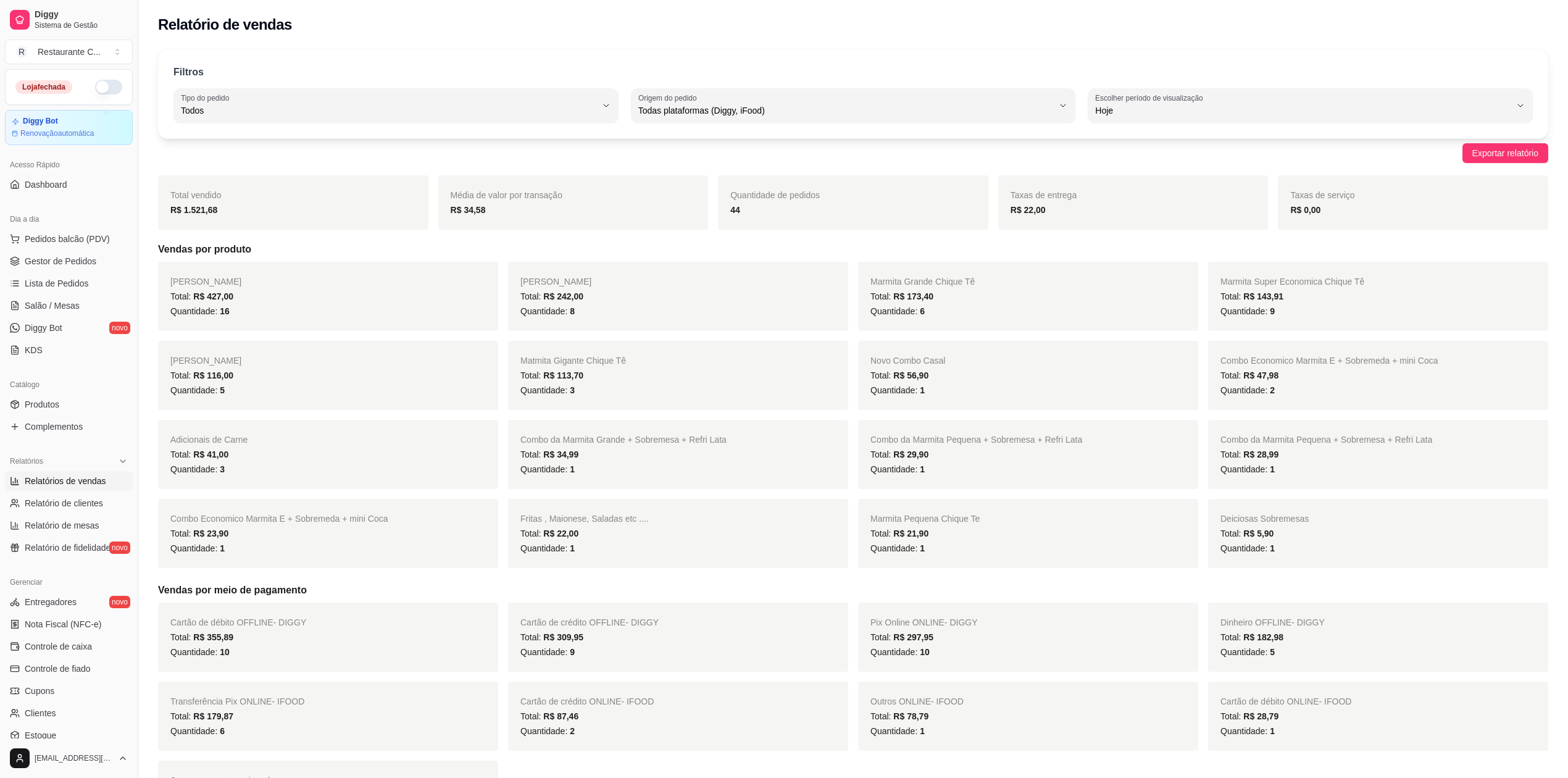
drag, startPoint x: 488, startPoint y: 217, endPoint x: 423, endPoint y: 196, distance: 68.3
click at [427, 196] on div "Total vendido R$ 1.521,68 Média de valor por transação R$ 34,58 Quantidade de p…" at bounding box center [853, 202] width 1390 height 55
click at [524, 225] on div "Média de valor por transação R$ 34,58" at bounding box center [573, 202] width 270 height 55
drag, startPoint x: 748, startPoint y: 219, endPoint x: 710, endPoint y: 204, distance: 40.9
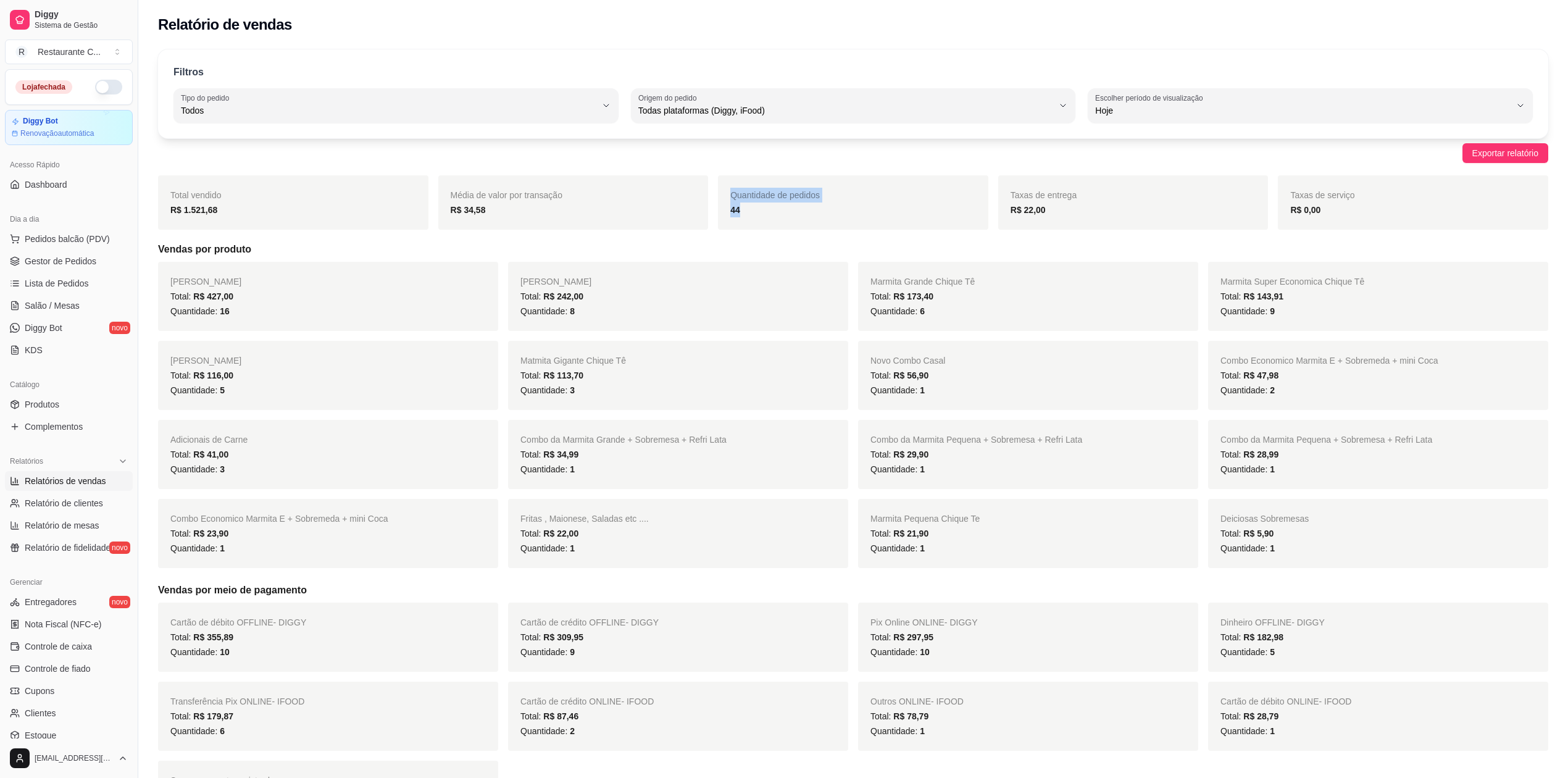
click at [710, 204] on div "Total vendido R$ 1.521,68 Média de valor por transação R$ 34,58 Quantidade de p…" at bounding box center [853, 202] width 1390 height 55
click at [554, 216] on div "R$ 34,58" at bounding box center [574, 210] width 246 height 15
click at [301, 267] on div "Marmita Grande Total: R$ 427,00 Quantidade: 16" at bounding box center [328, 296] width 340 height 69
drag, startPoint x: 1087, startPoint y: 325, endPoint x: 1100, endPoint y: 309, distance: 20.6
click at [1100, 309] on div "Marmita Grande Chique Tê Total: R$ 173,40 Quantidade: 6" at bounding box center [1028, 296] width 340 height 69
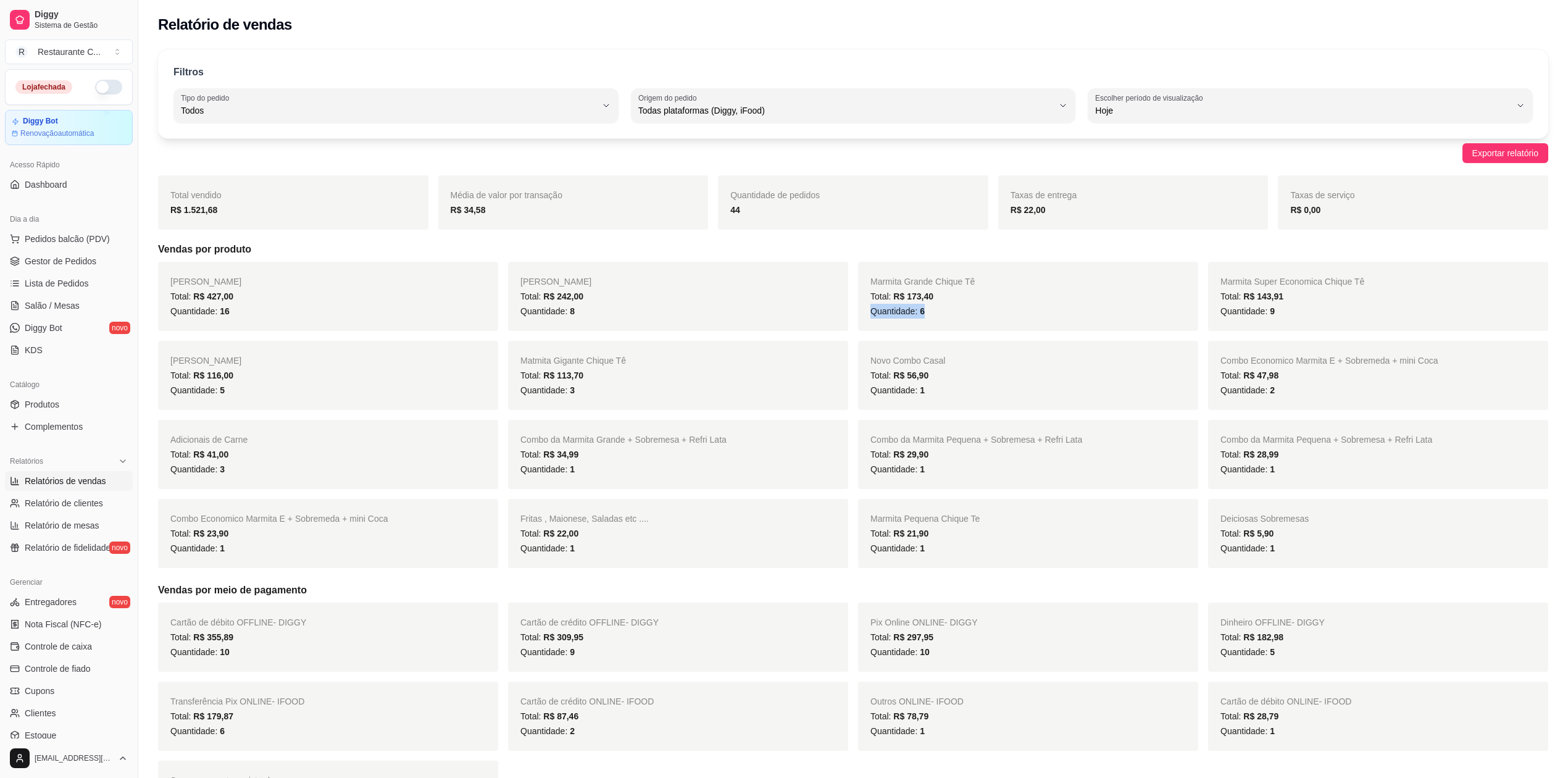
click at [73, 482] on span "Relatórios de vendas" at bounding box center [65, 481] width 82 height 12
click at [60, 598] on span "Entregadores" at bounding box center [50, 601] width 52 height 12
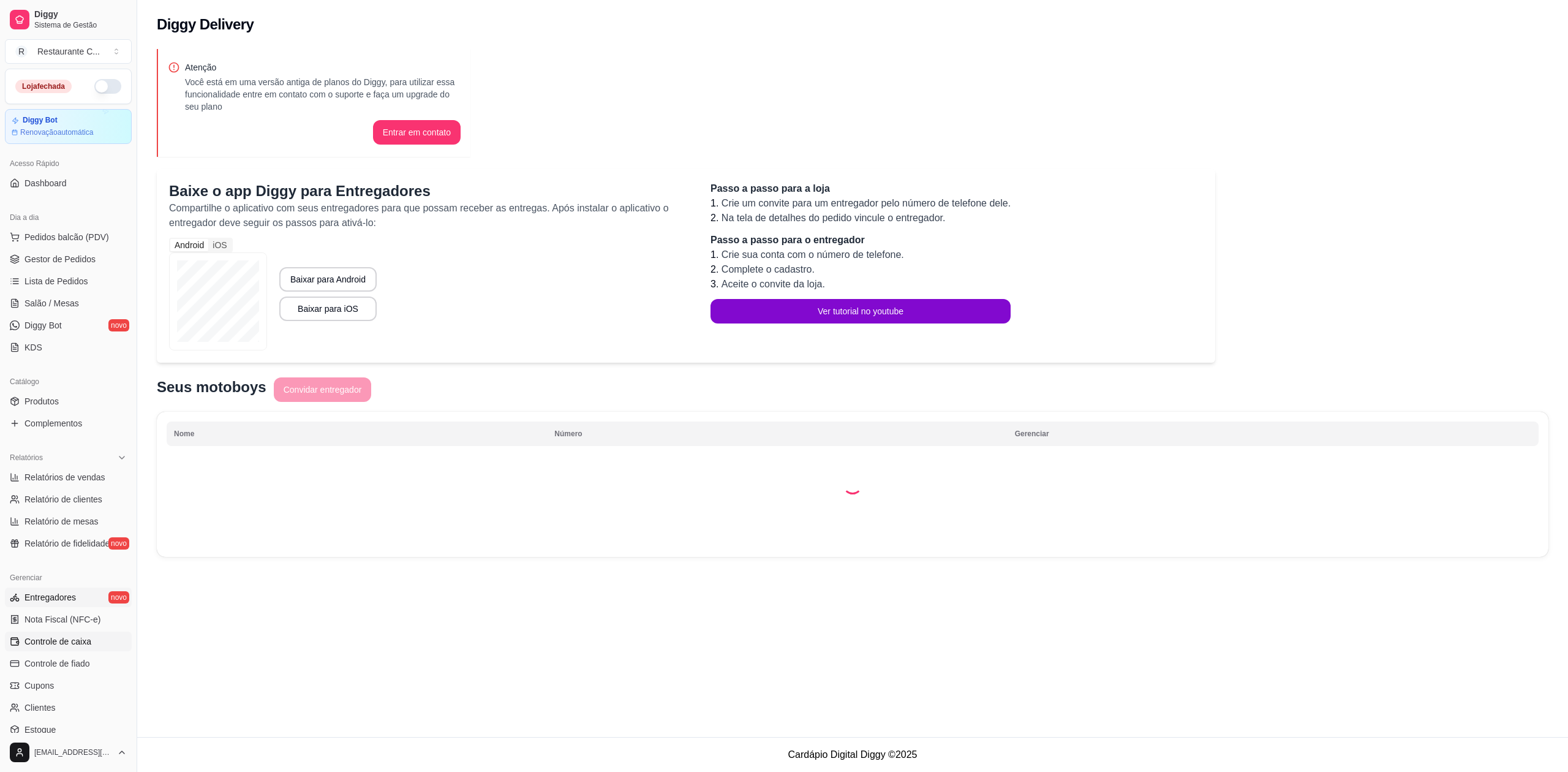
click at [71, 643] on span "Controle de caixa" at bounding box center [57, 641] width 66 height 12
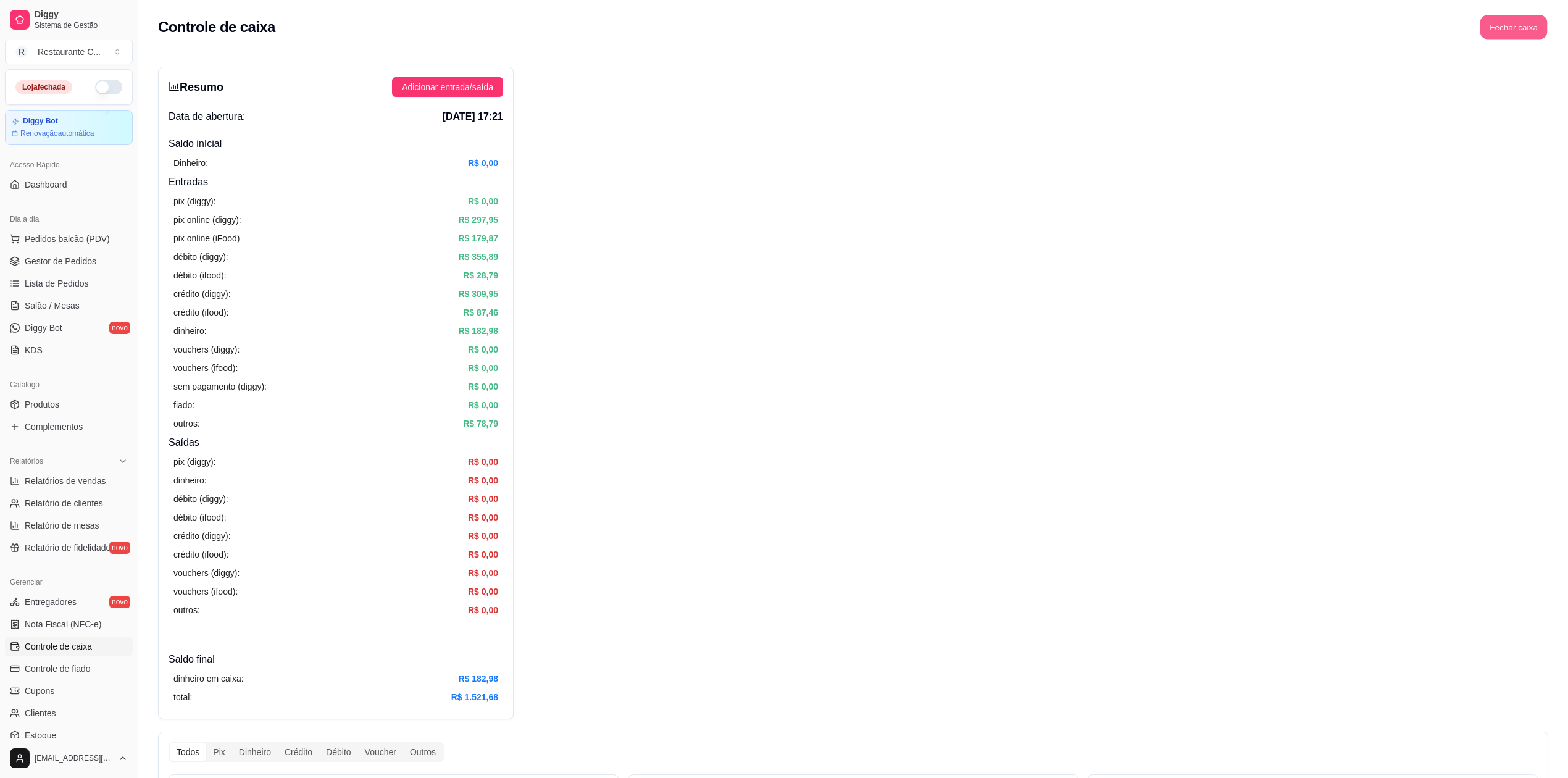
click at [1502, 25] on button "Fechar caixa" at bounding box center [1514, 27] width 67 height 24
click at [1547, 103] on span "Sim" at bounding box center [1548, 110] width 15 height 13
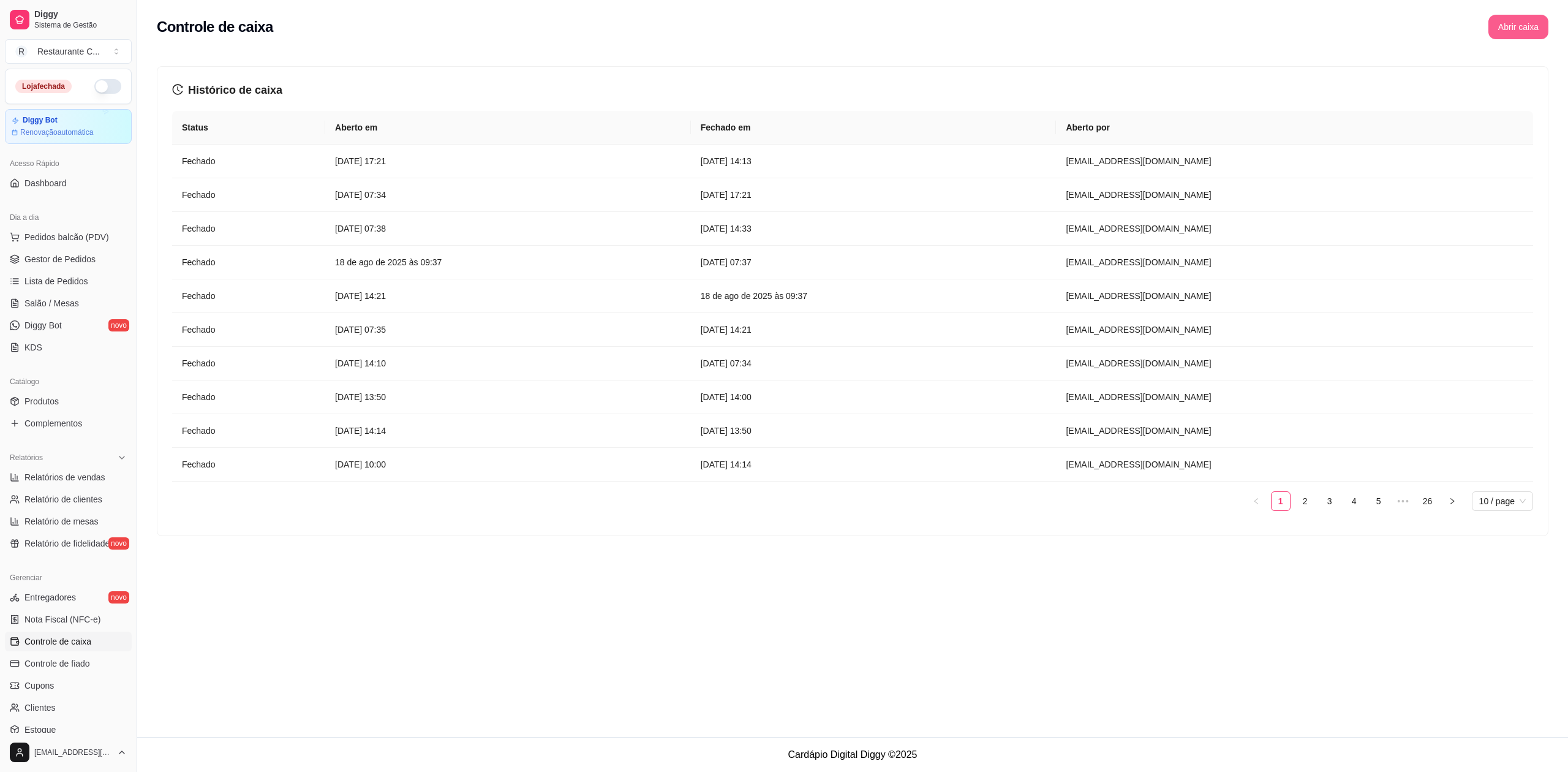
click at [1521, 25] on button "Abrir caixa" at bounding box center [1518, 27] width 60 height 25
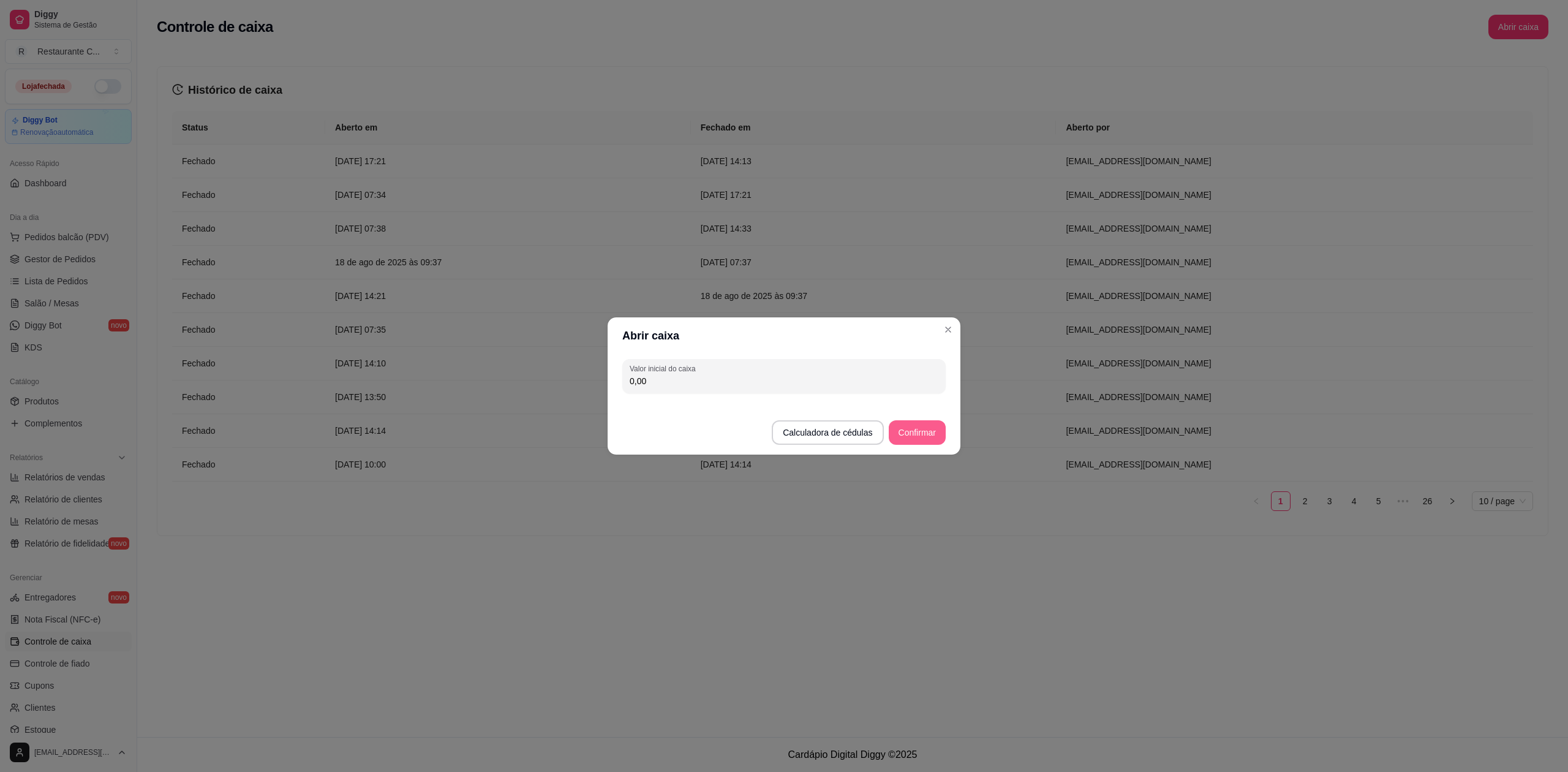
click at [922, 429] on button "Confirmar" at bounding box center [918, 433] width 57 height 25
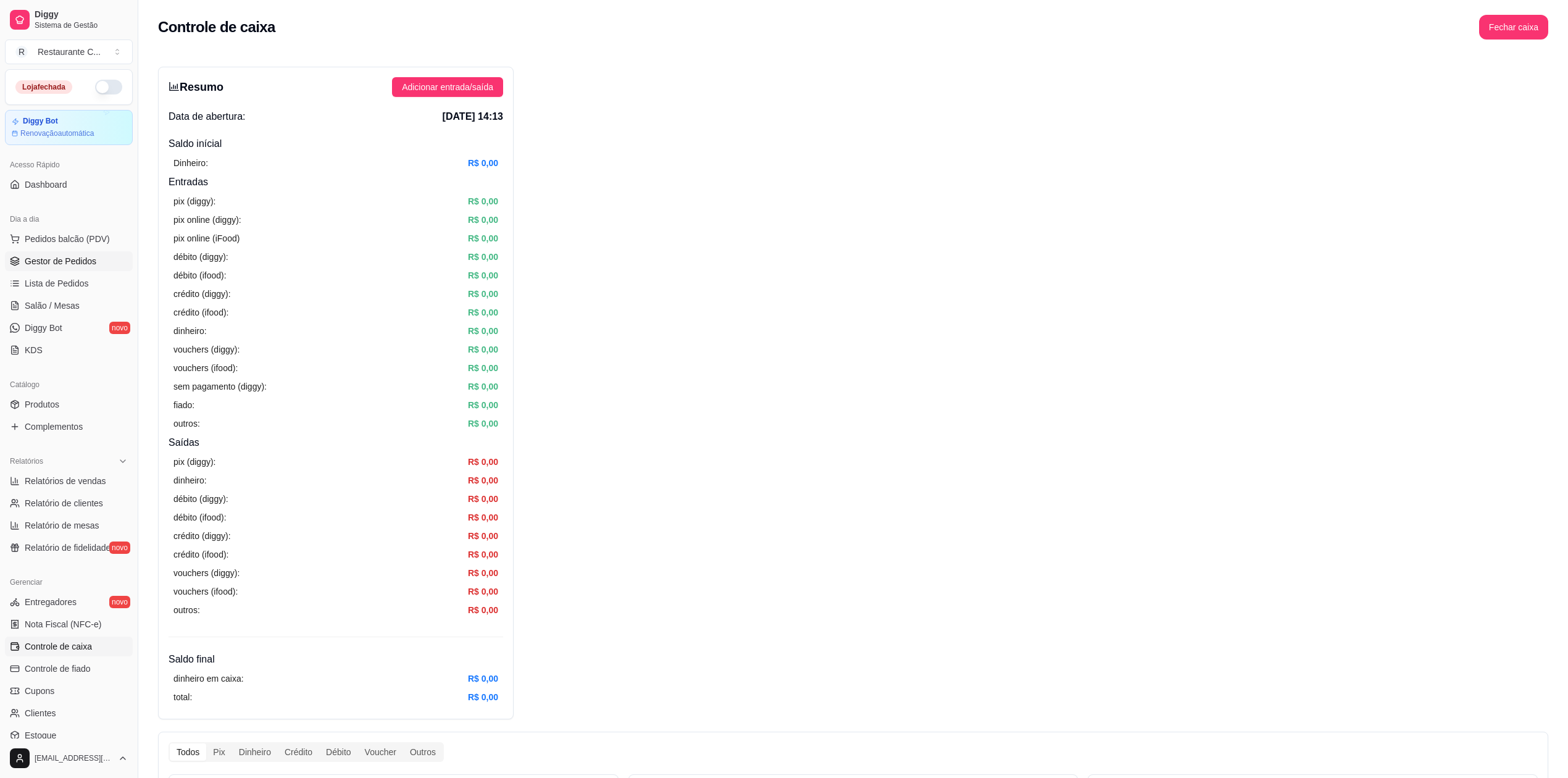
click at [58, 259] on span "Gestor de Pedidos" at bounding box center [60, 261] width 72 height 12
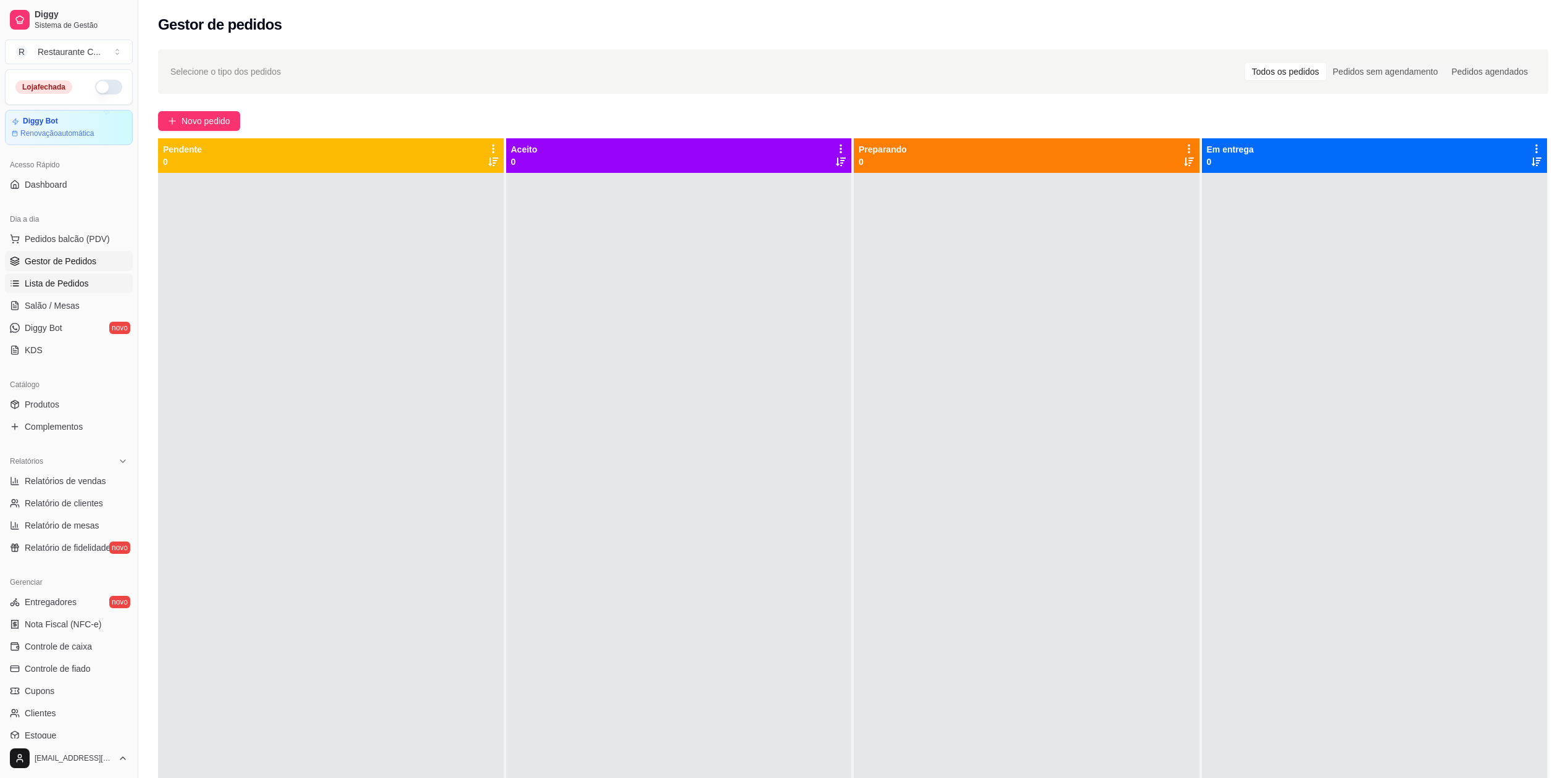
click at [72, 278] on span "Lista de Pedidos" at bounding box center [57, 283] width 64 height 12
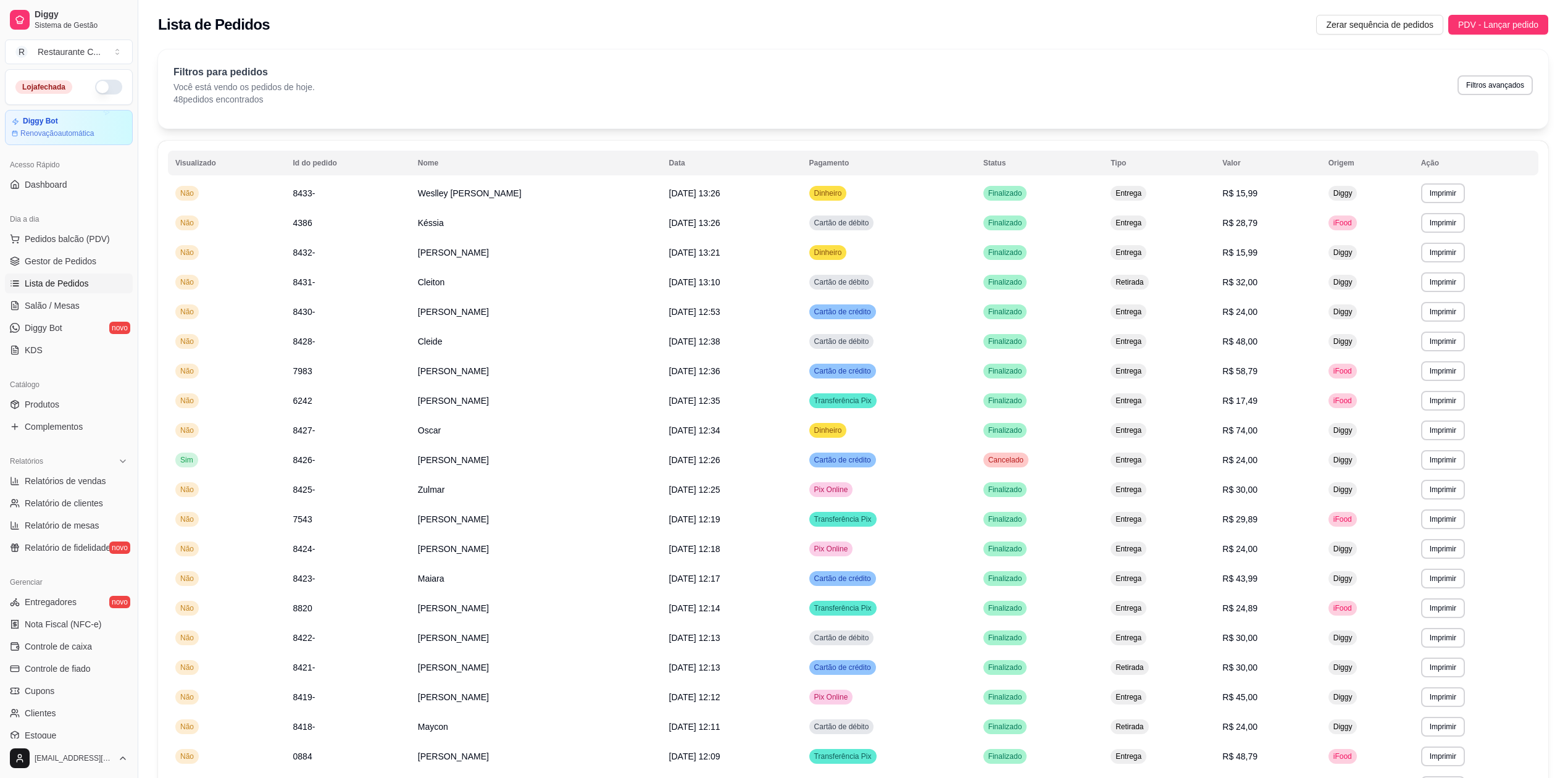
click at [59, 282] on span "Lista de Pedidos" at bounding box center [57, 283] width 64 height 12
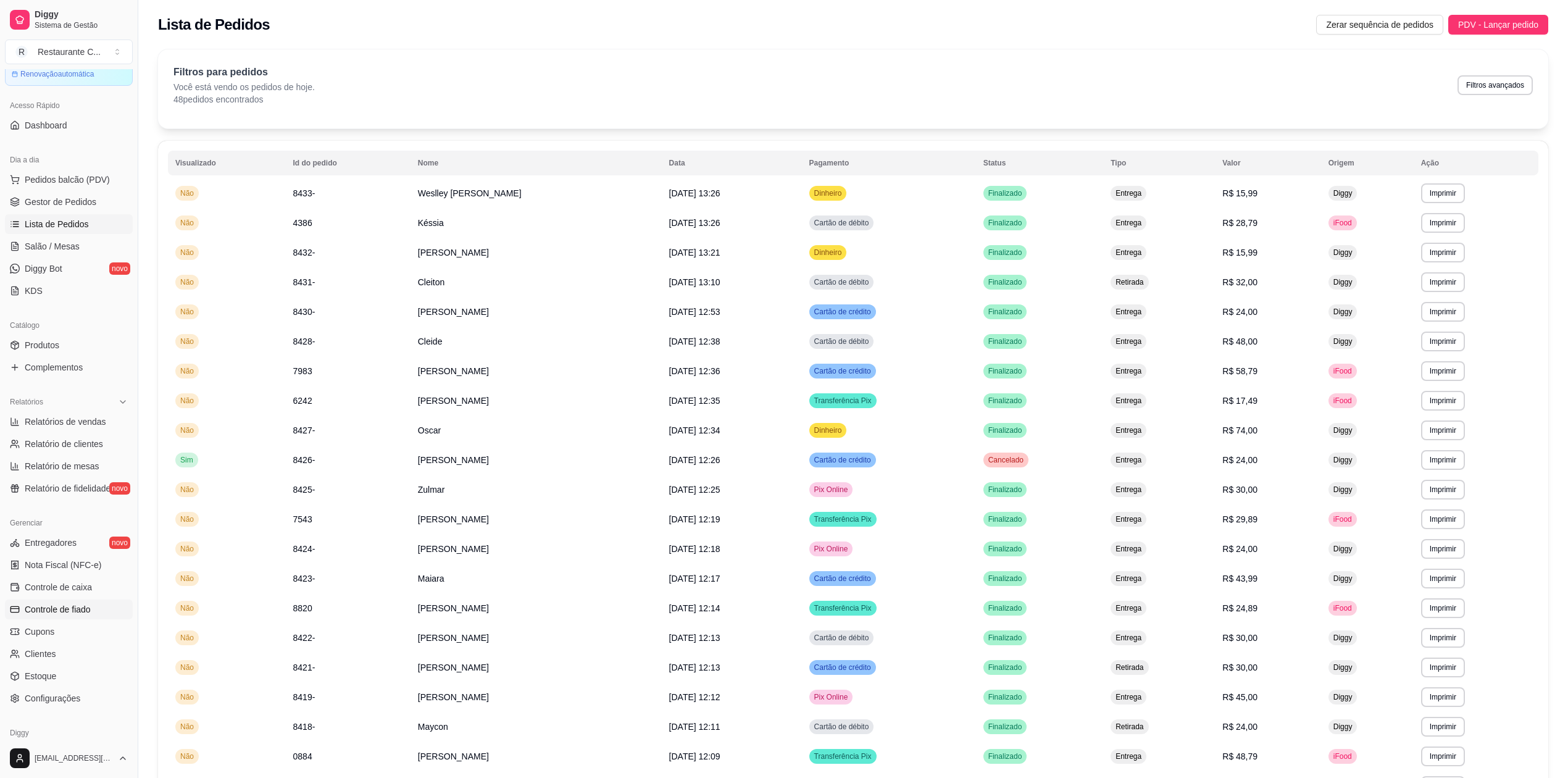
scroll to position [82, 0]
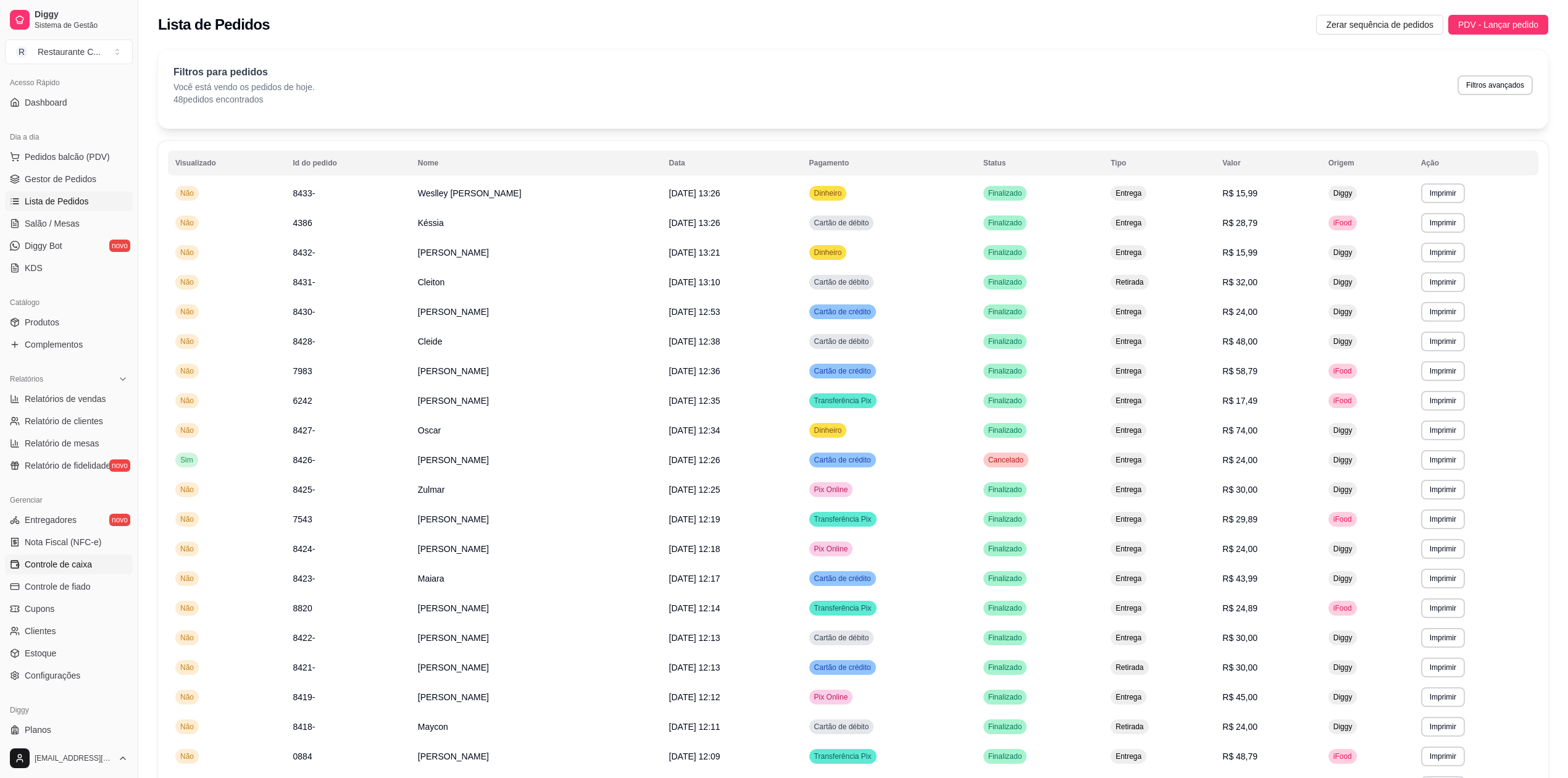
click at [85, 566] on span "Controle de caixa" at bounding box center [58, 564] width 67 height 12
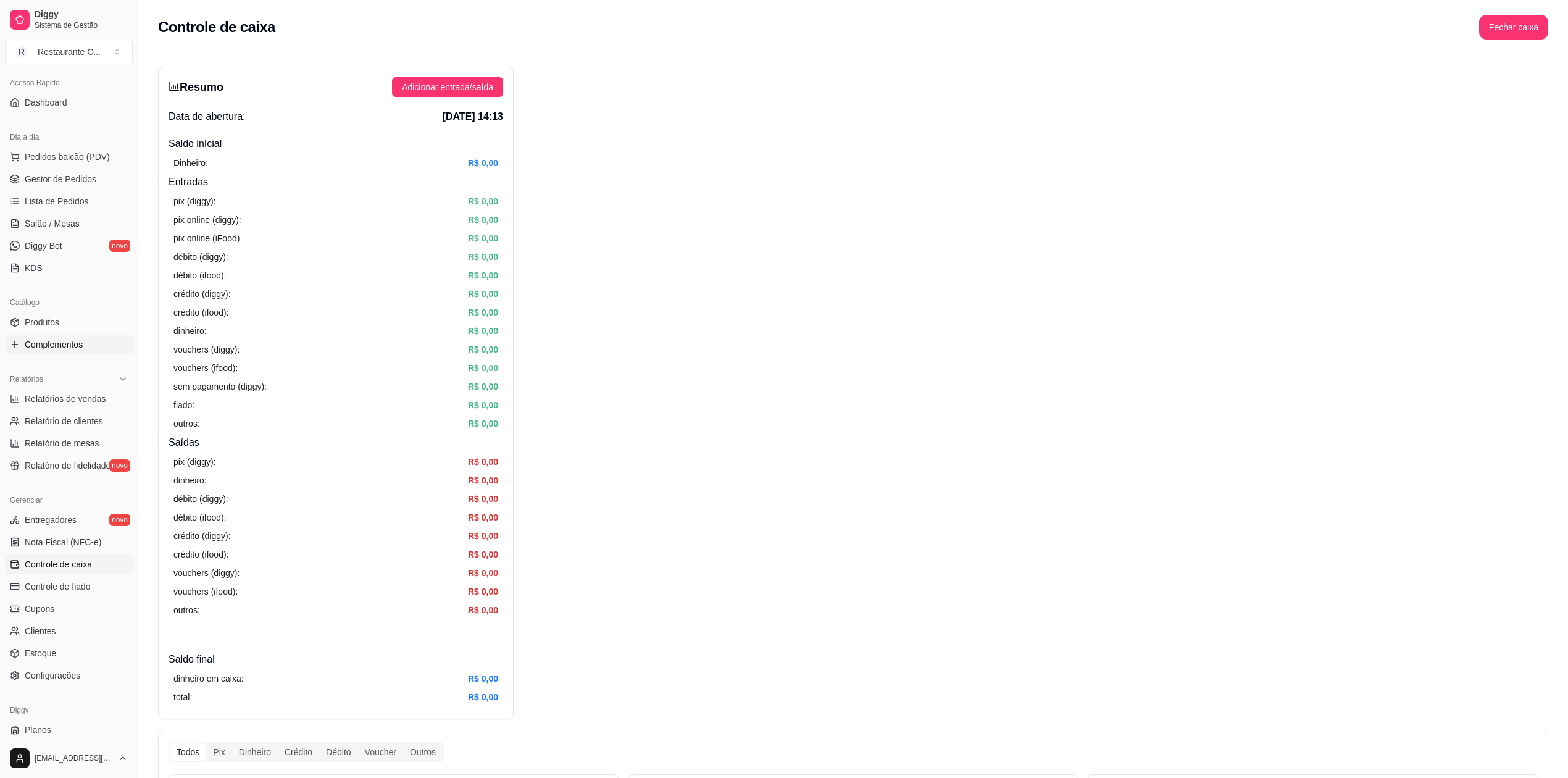
click at [63, 339] on span "Complementos" at bounding box center [54, 344] width 58 height 12
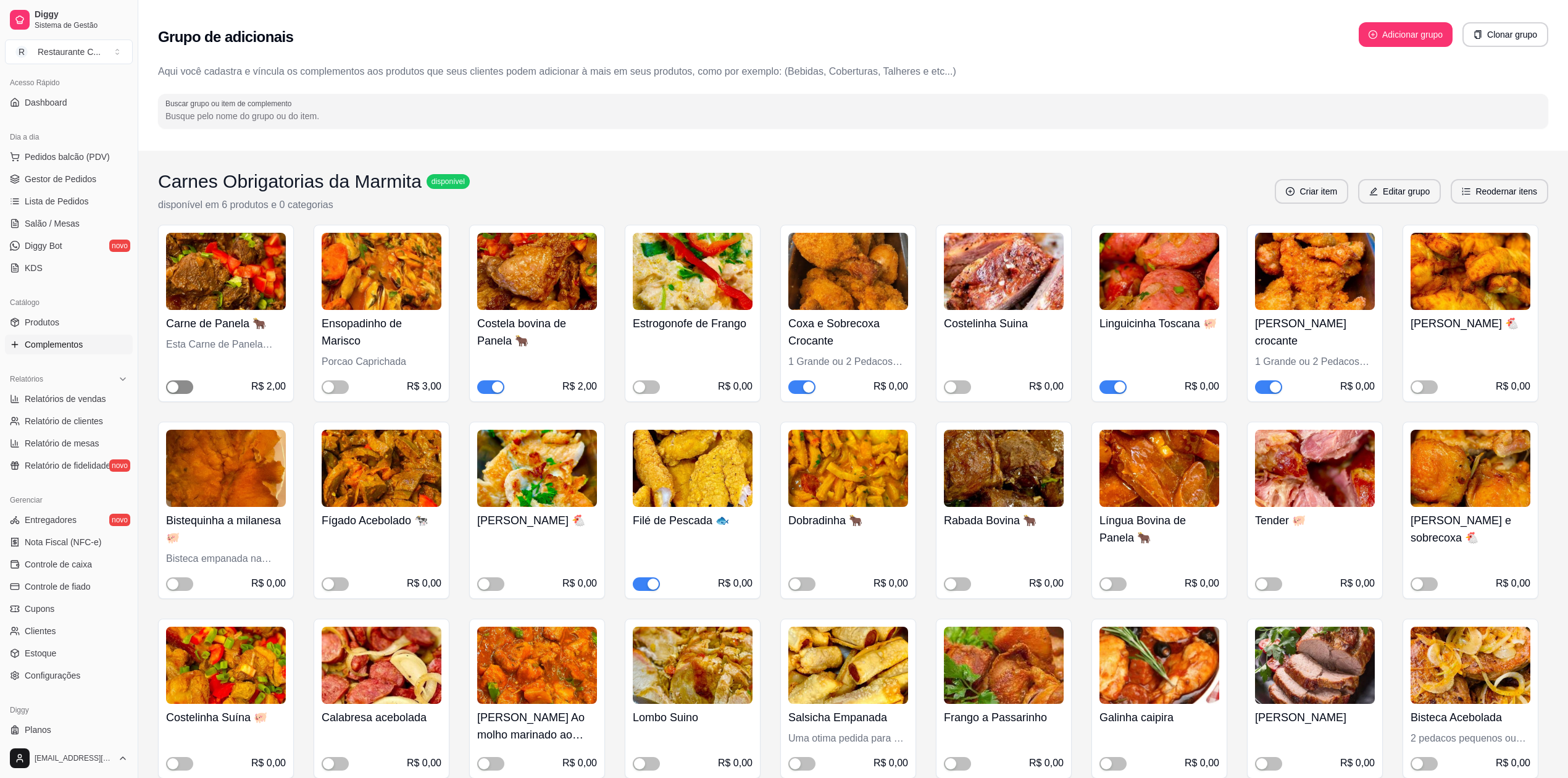
click at [176, 386] on div "button" at bounding box center [173, 387] width 11 height 11
click at [486, 383] on span "button" at bounding box center [490, 387] width 27 height 13
click at [53, 176] on span "Gestor de Pedidos" at bounding box center [60, 178] width 72 height 12
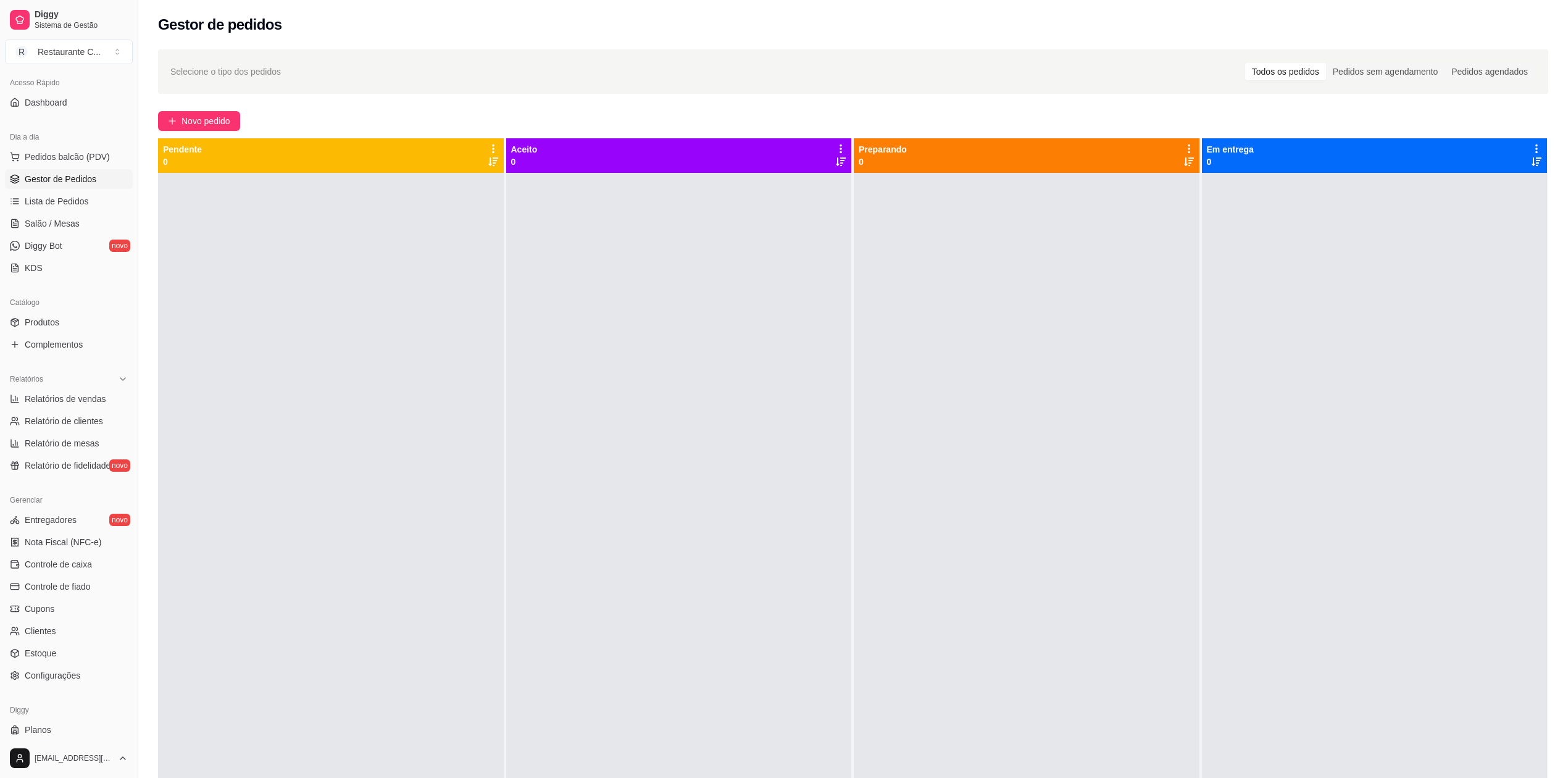
click at [1161, 339] on div at bounding box center [1026, 562] width 346 height 778
drag, startPoint x: 373, startPoint y: 620, endPoint x: 605, endPoint y: 648, distance: 233.7
click at [386, 625] on div at bounding box center [330, 562] width 346 height 778
drag, startPoint x: 1423, startPoint y: 214, endPoint x: 1405, endPoint y: 225, distance: 21.1
click at [1423, 215] on div at bounding box center [1375, 562] width 346 height 778
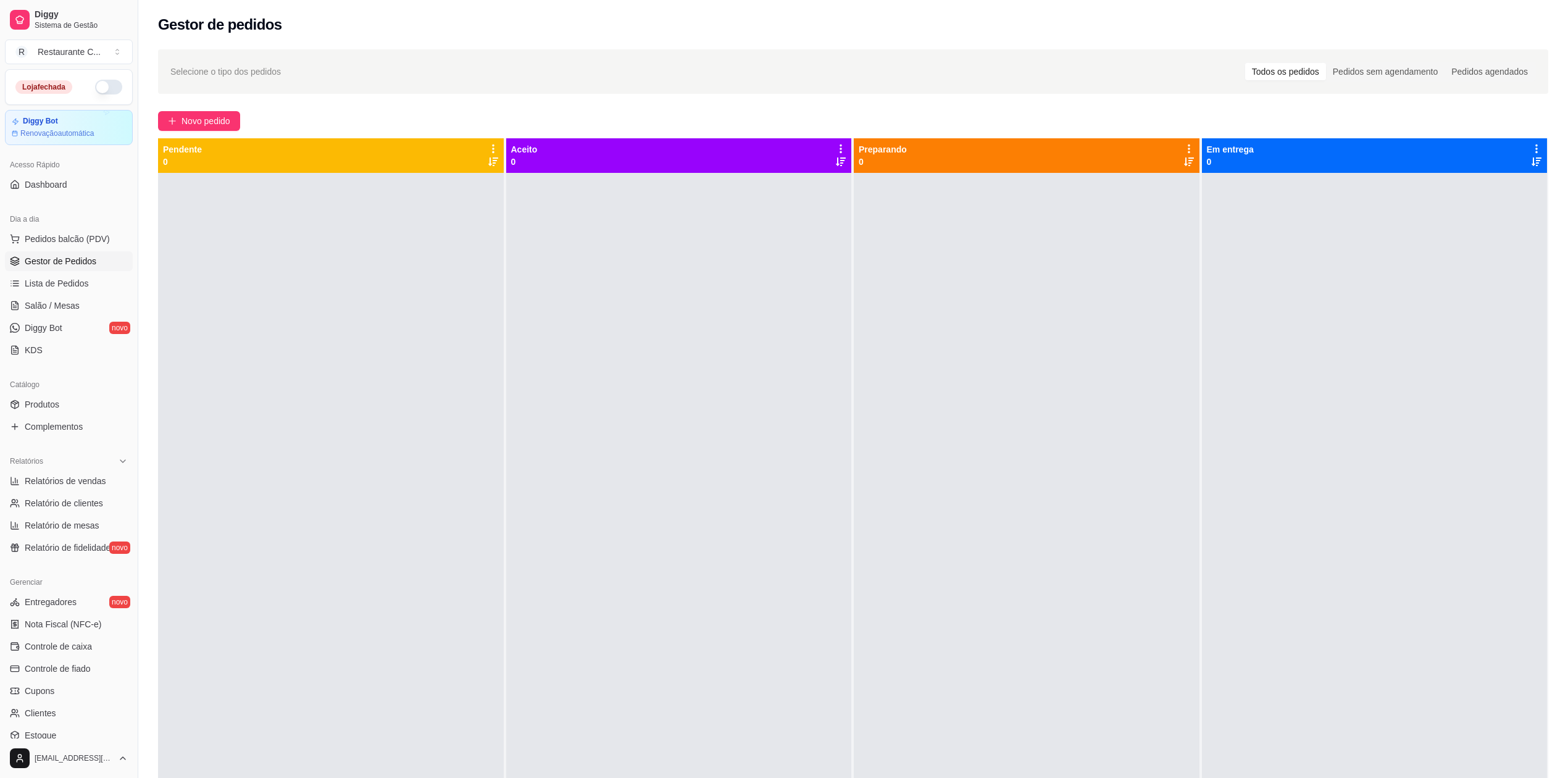
click at [95, 89] on button "button" at bounding box center [108, 87] width 27 height 15
